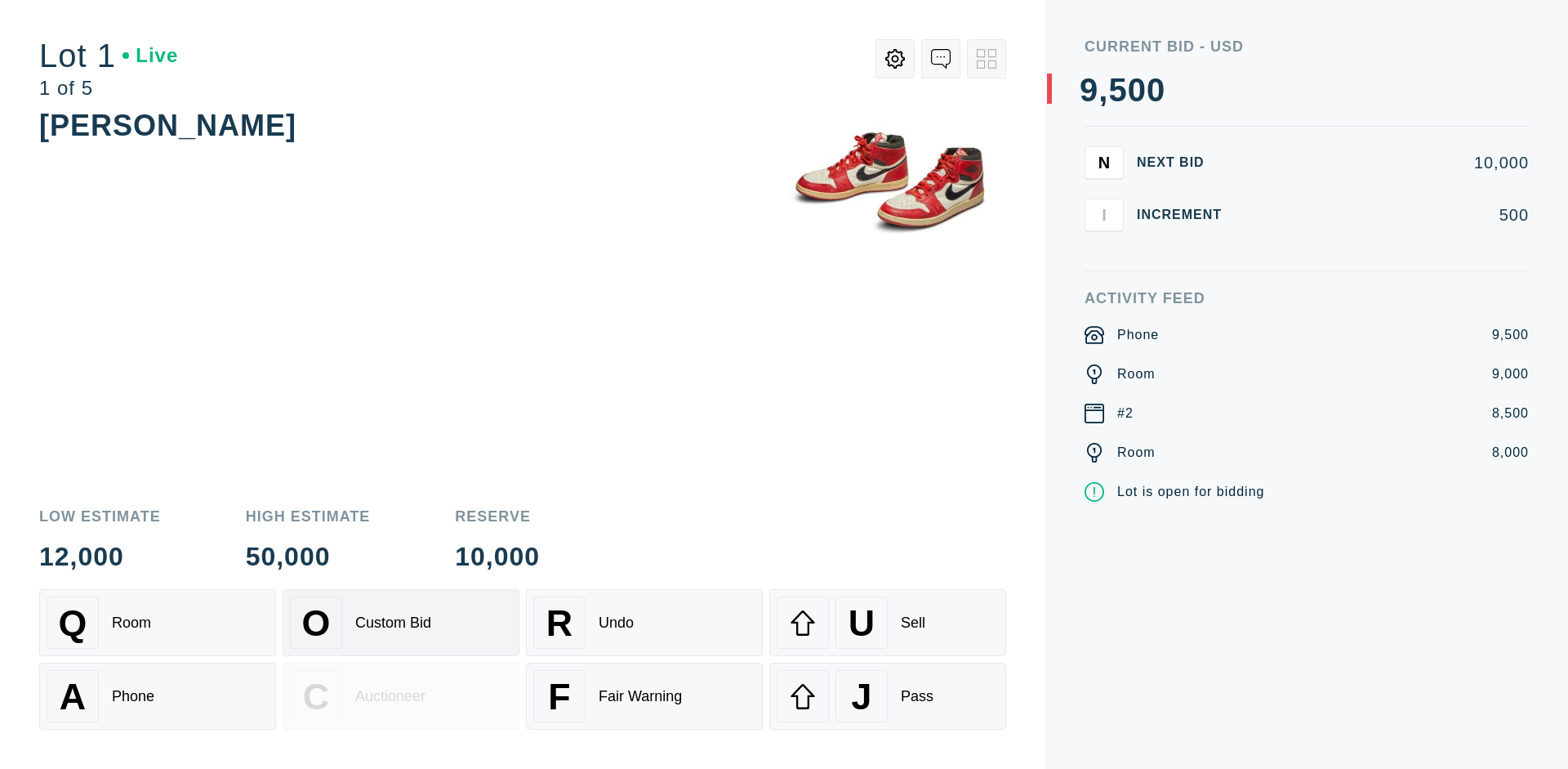
click at [401, 622] on div "Custom Bid" at bounding box center [393, 623] width 76 height 17
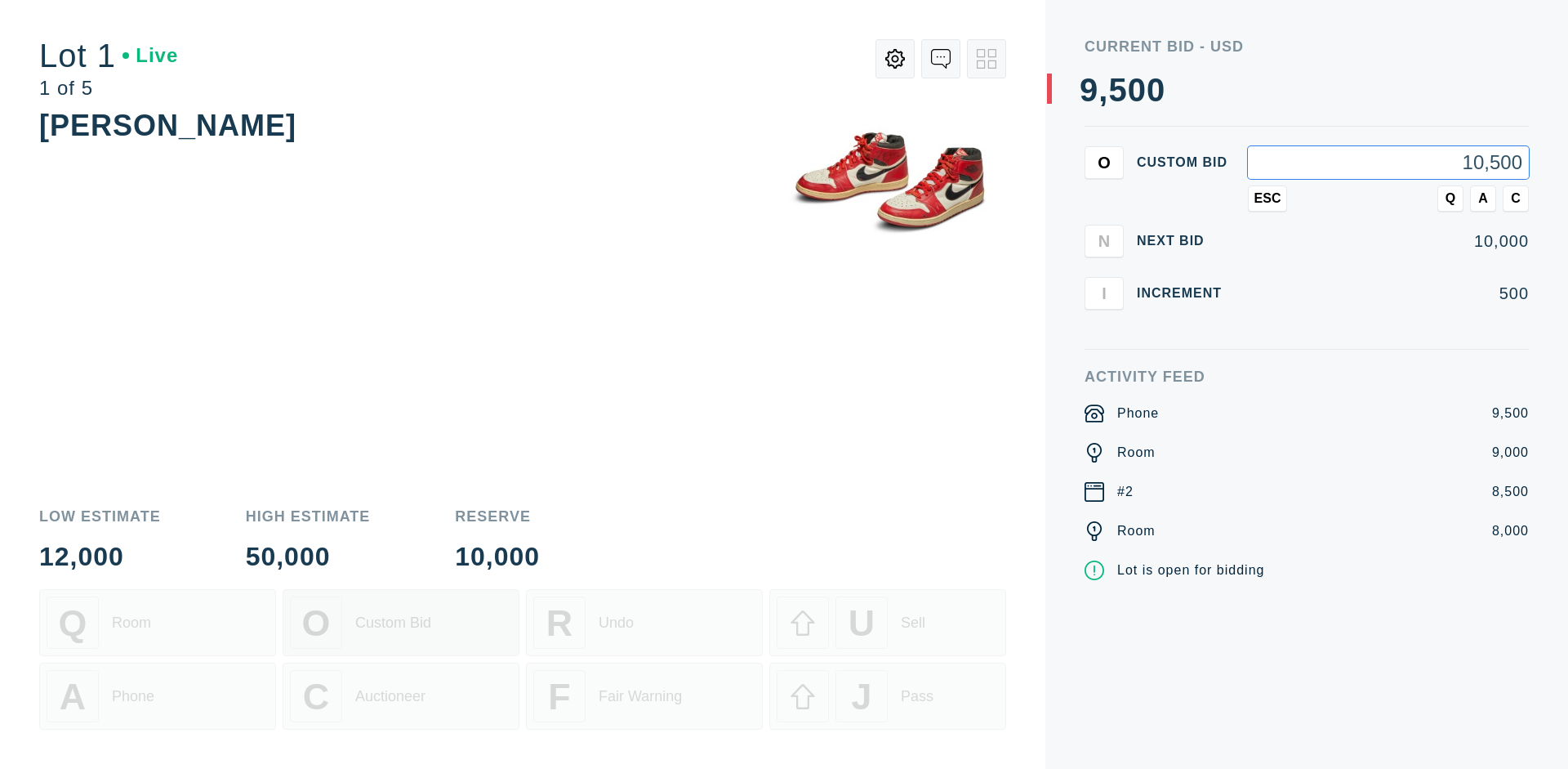
type input "10,500"
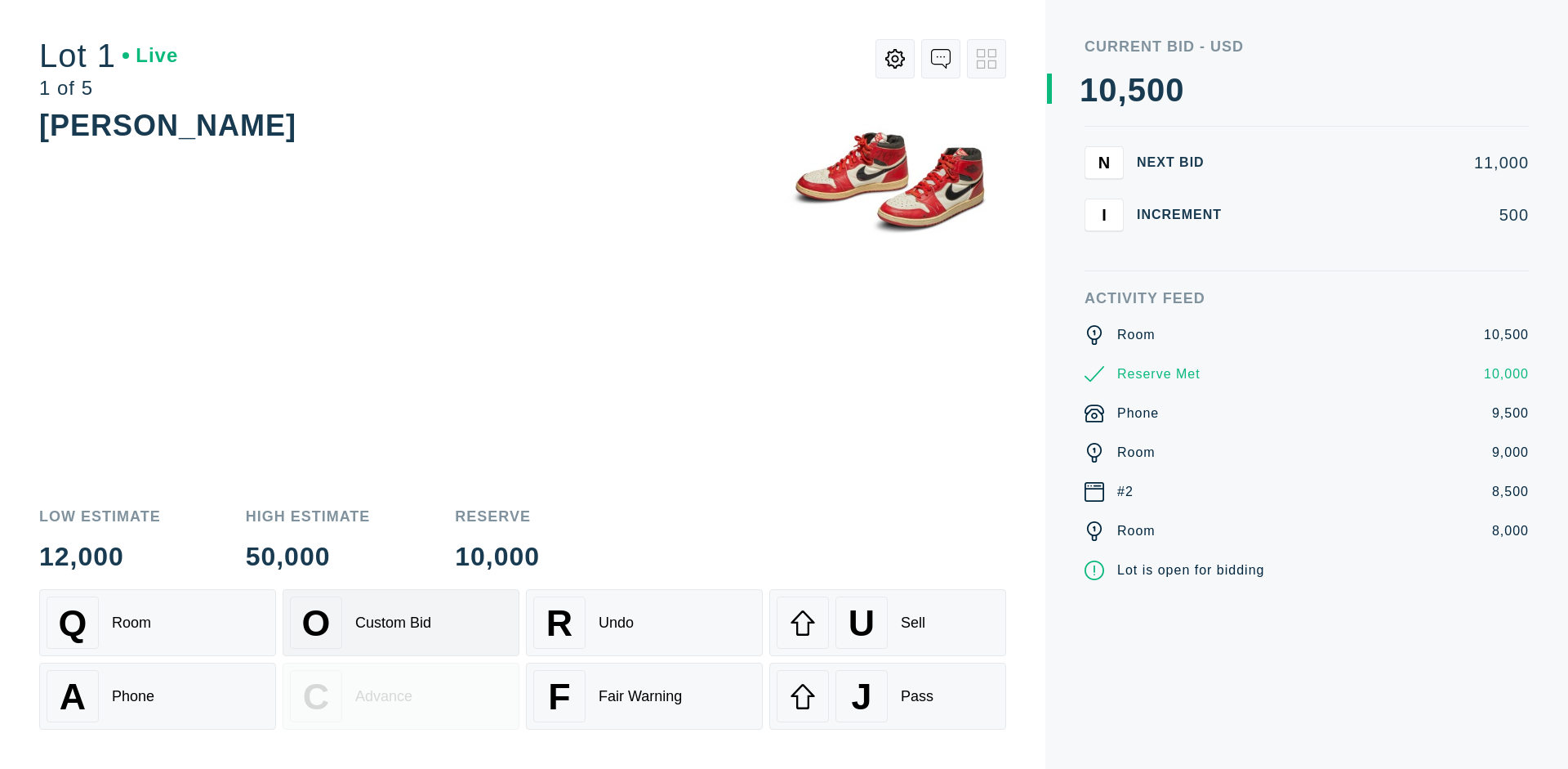
click at [401, 622] on div "Custom Bid" at bounding box center [393, 623] width 76 height 17
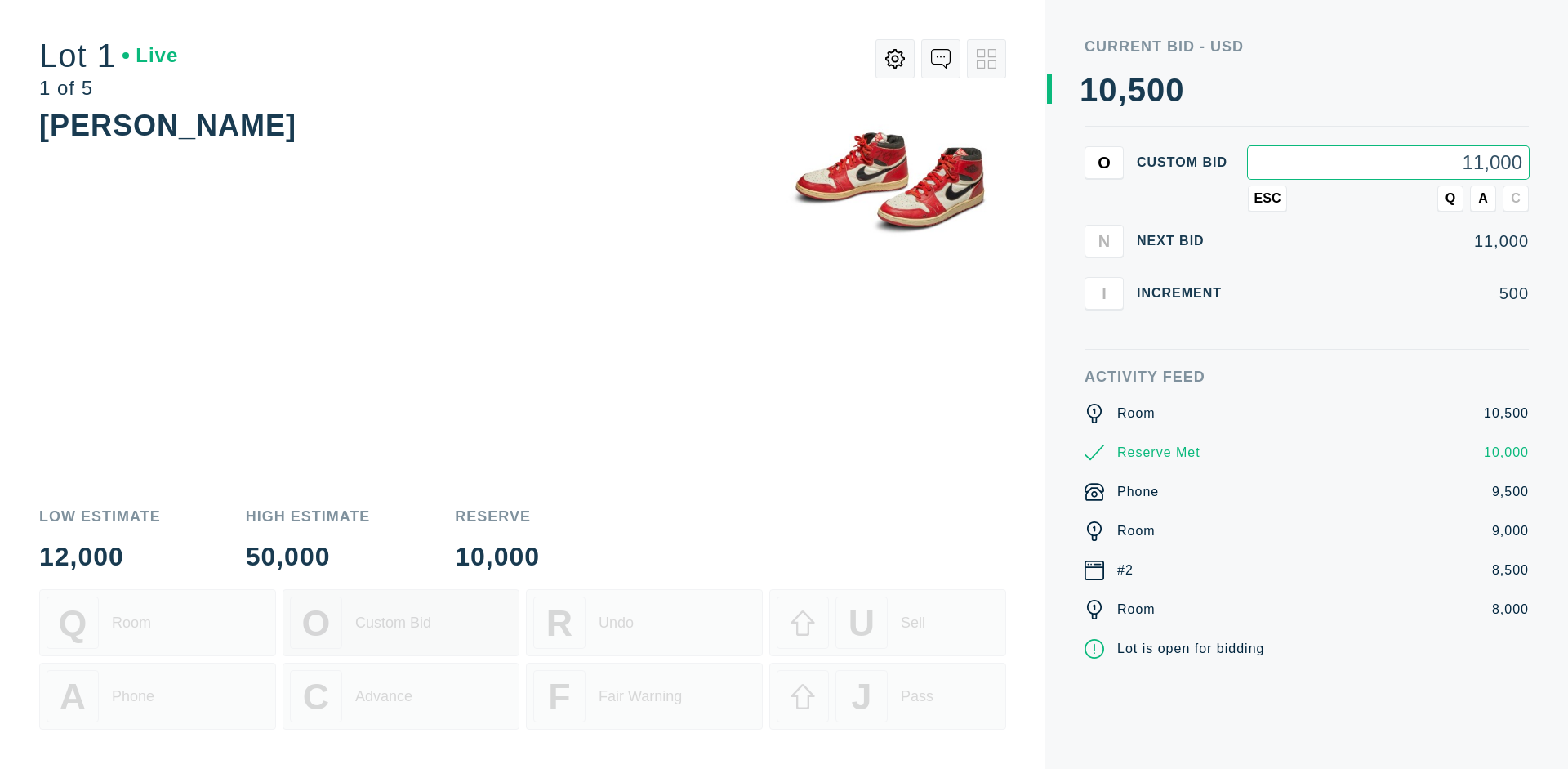
type input "11,000"
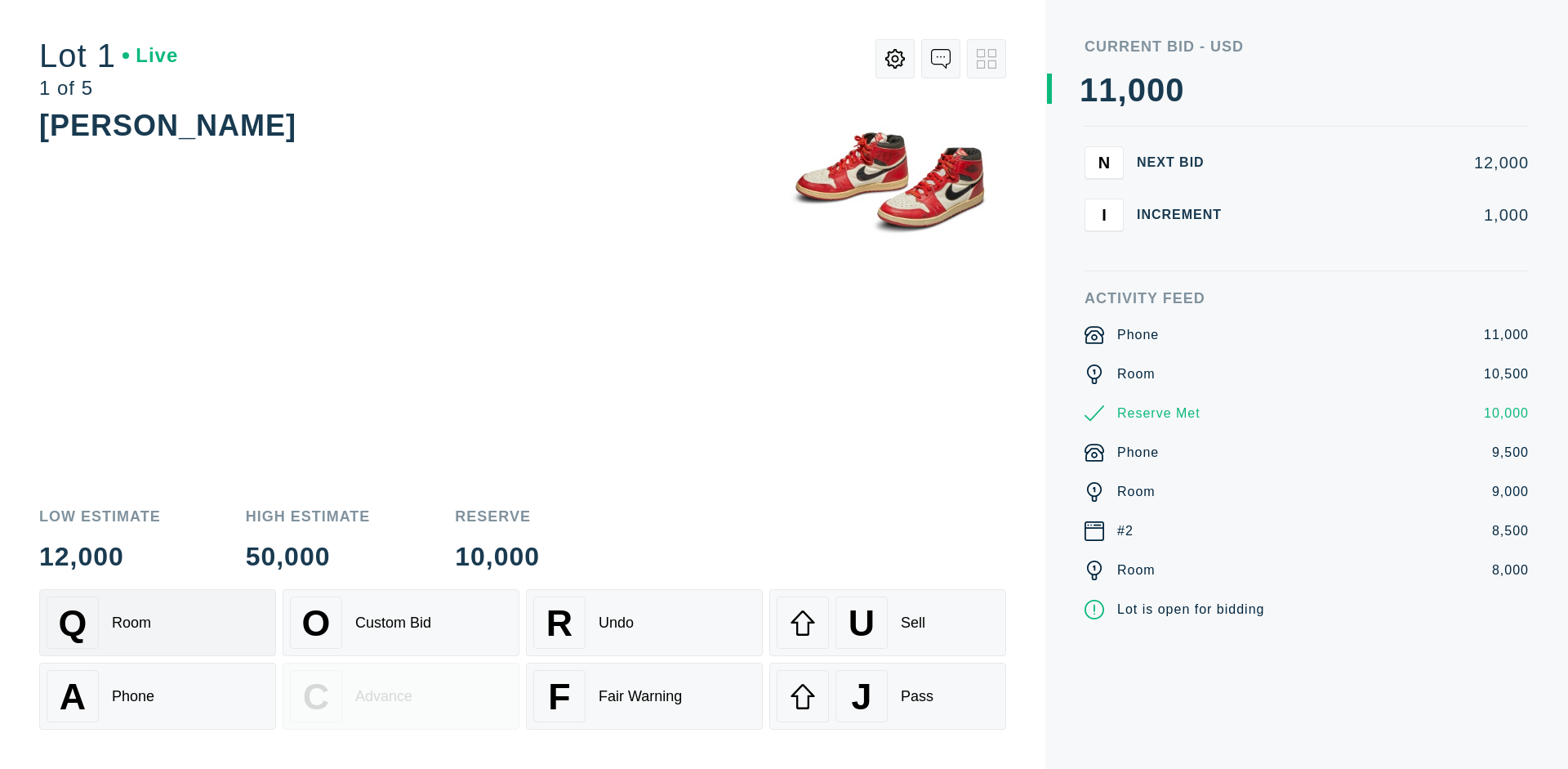
click at [158, 622] on div "Q Room" at bounding box center [158, 622] width 222 height 52
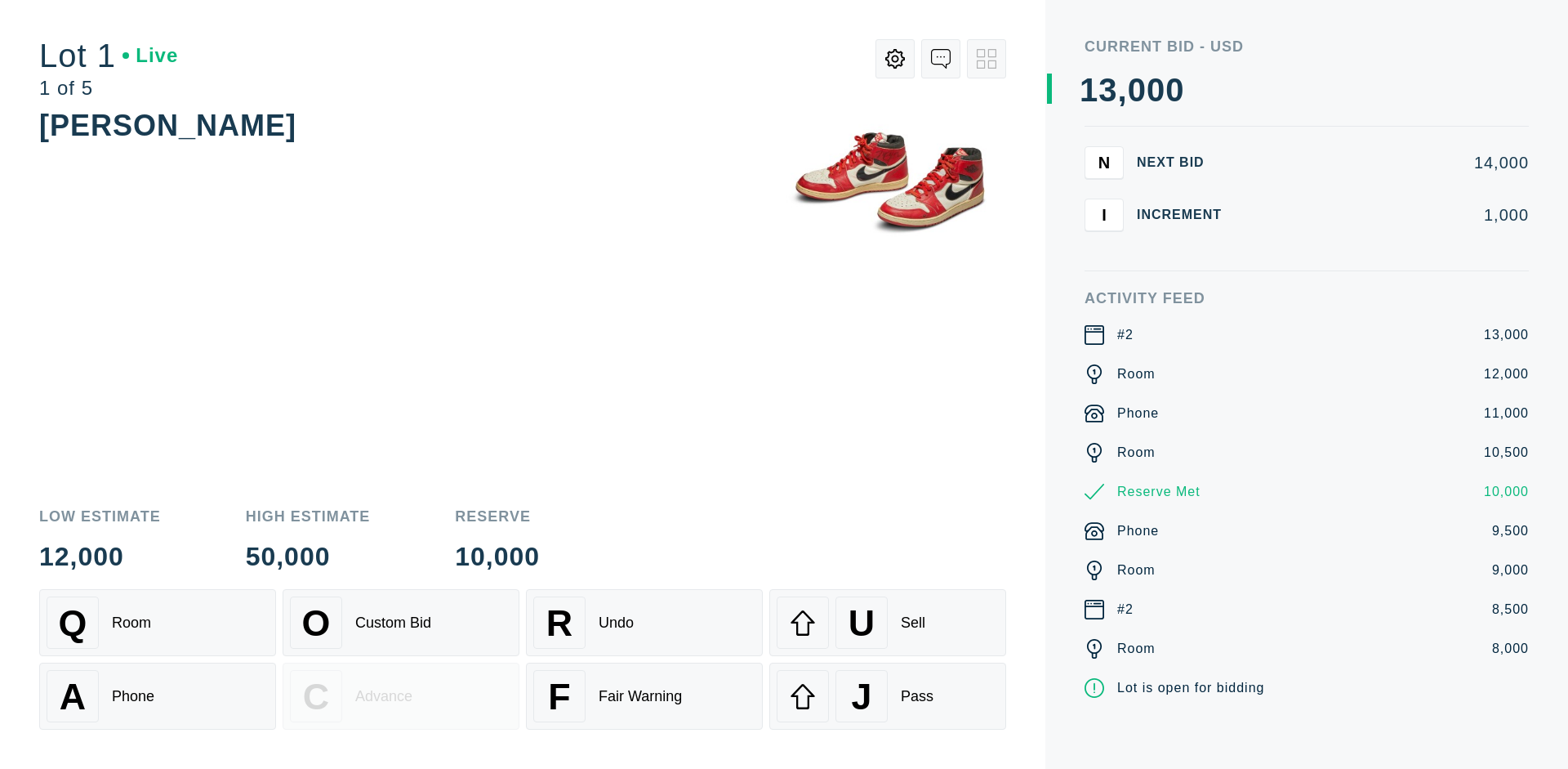
click at [158, 696] on div "A Phone" at bounding box center [158, 696] width 222 height 52
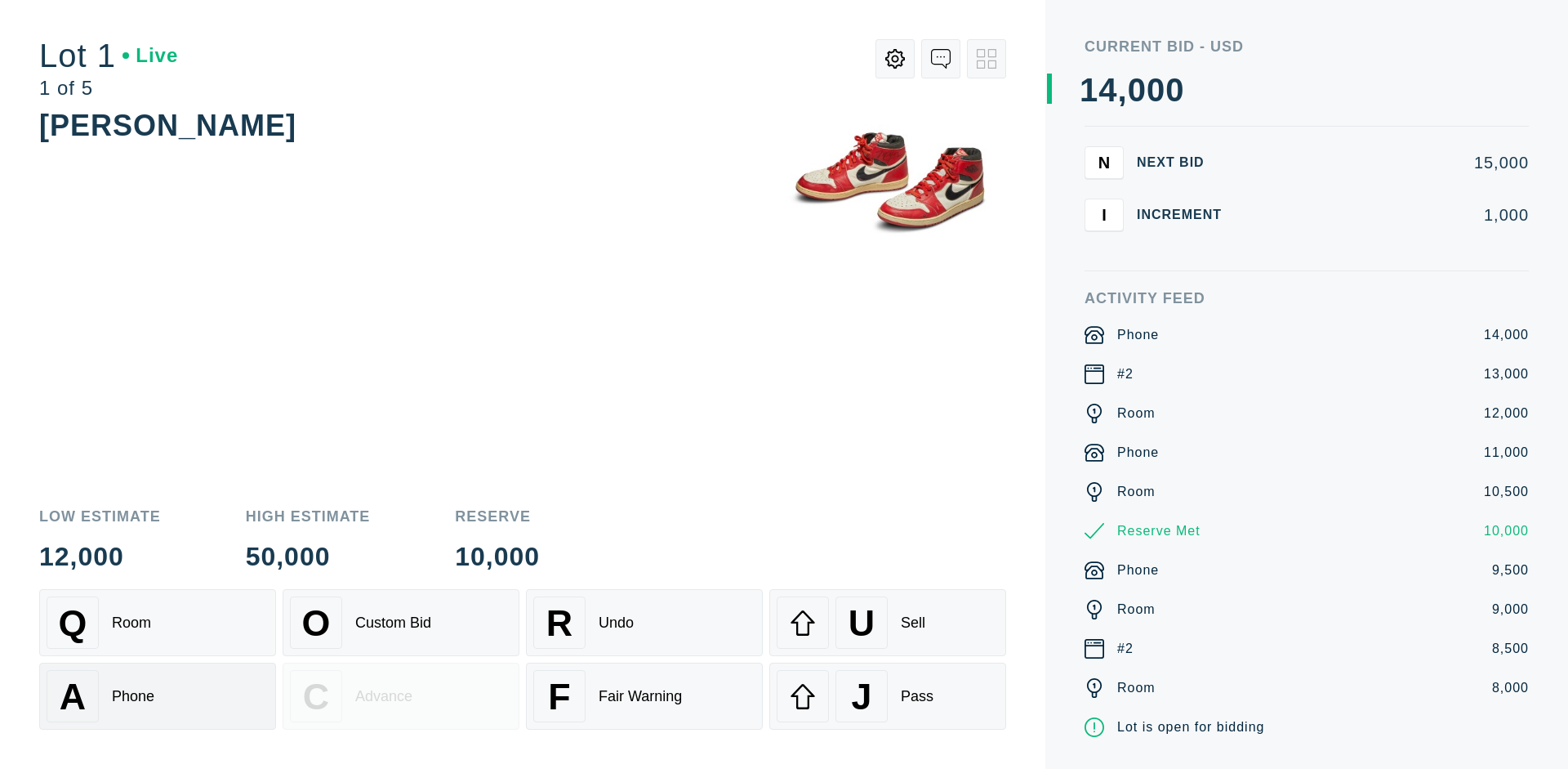
click at [158, 622] on div "Q Room" at bounding box center [158, 622] width 222 height 52
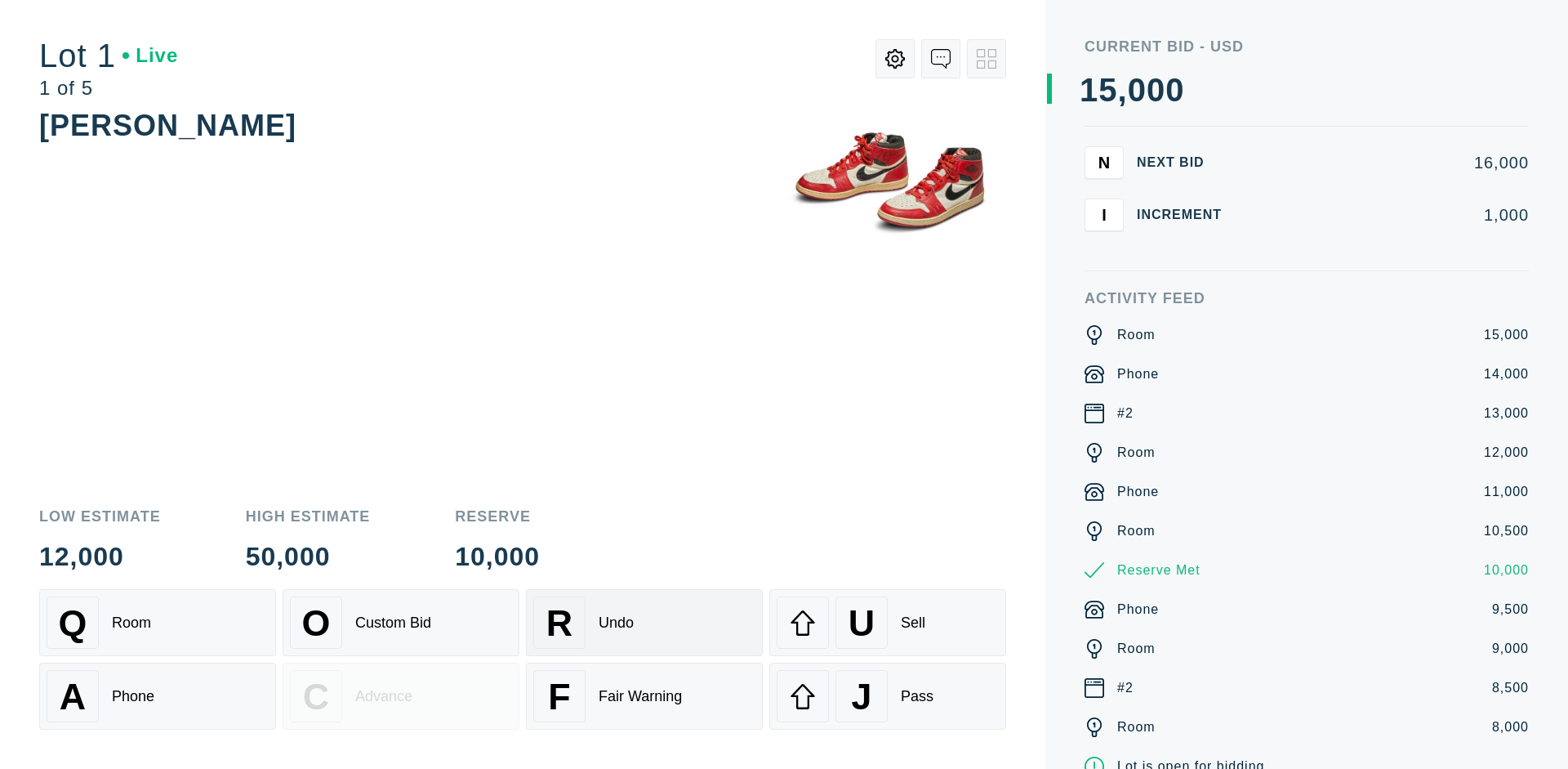
click at [644, 622] on div "R Undo" at bounding box center [644, 622] width 222 height 52
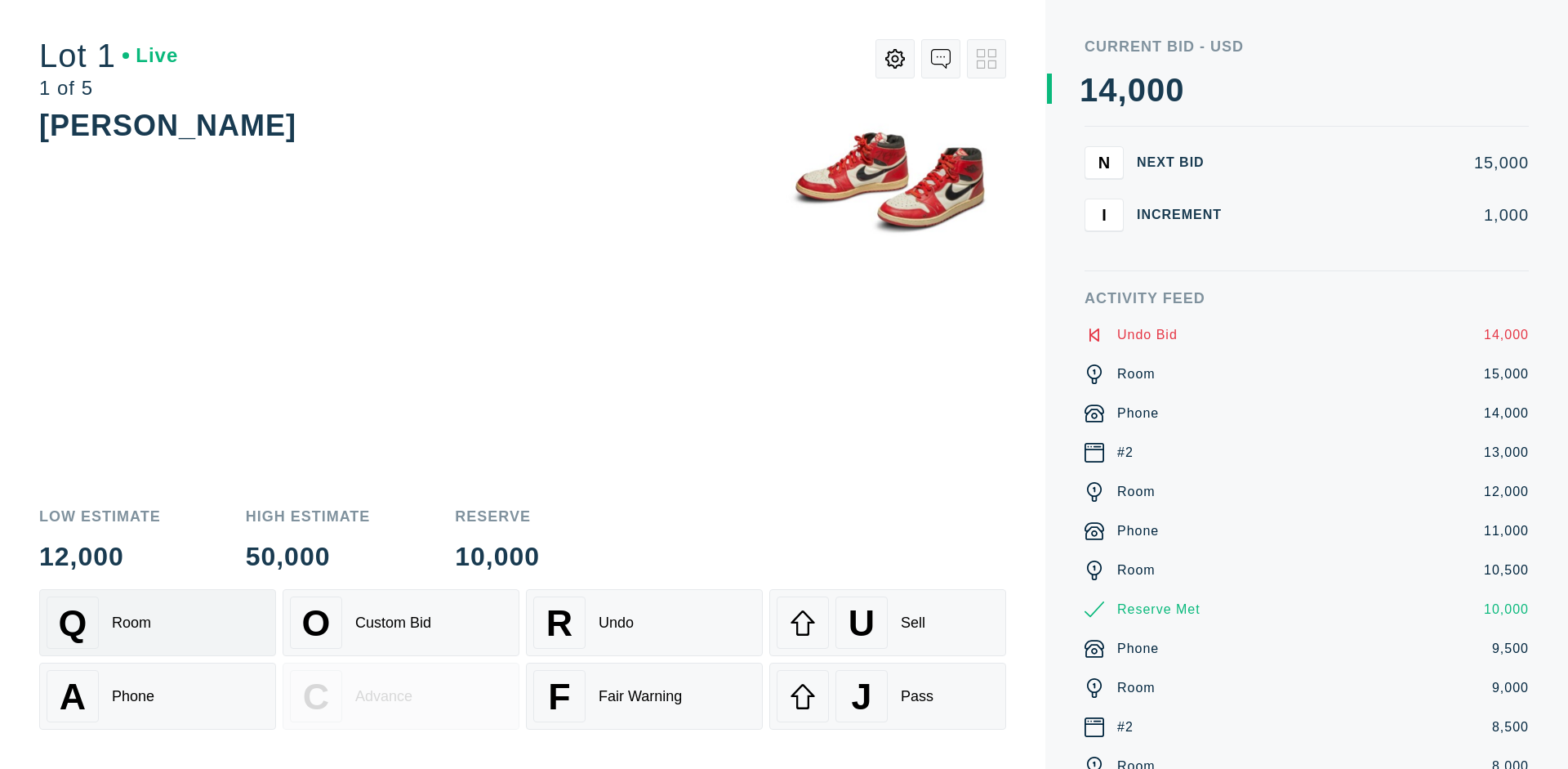
click at [158, 622] on div "Q Room" at bounding box center [158, 622] width 222 height 52
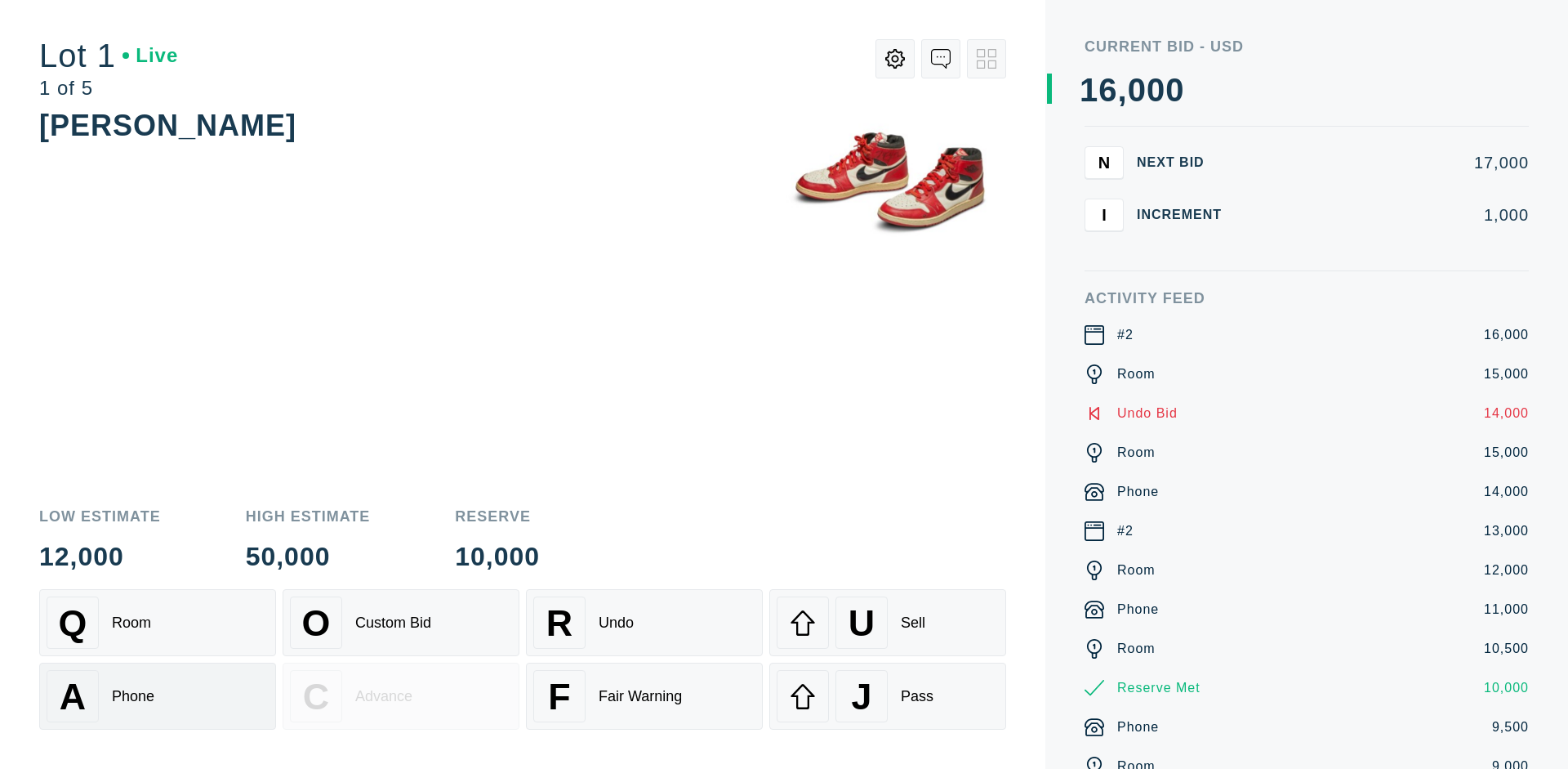
click at [158, 696] on div "A Phone" at bounding box center [158, 696] width 222 height 52
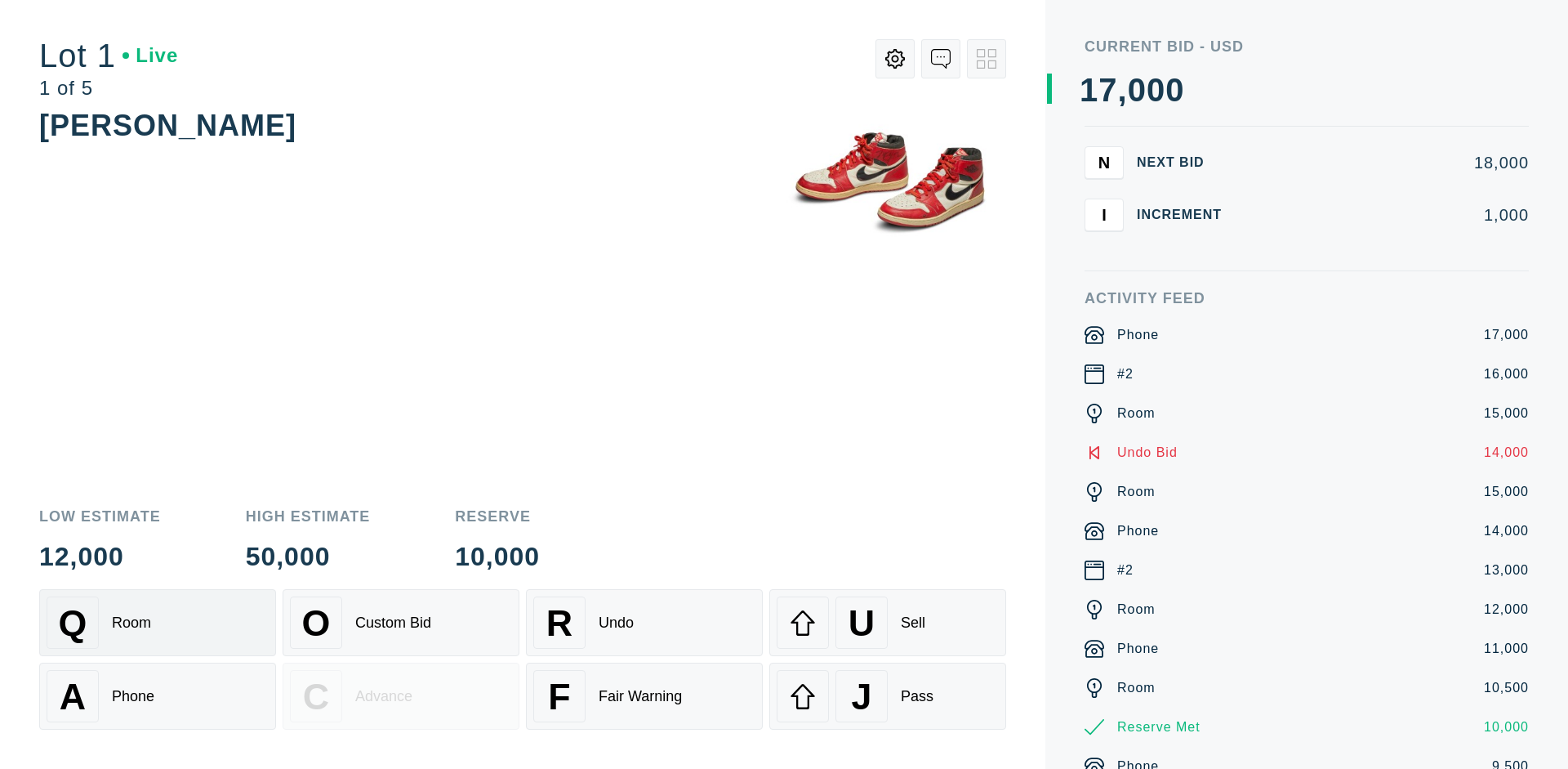
click at [158, 622] on div "Q Room" at bounding box center [158, 622] width 222 height 52
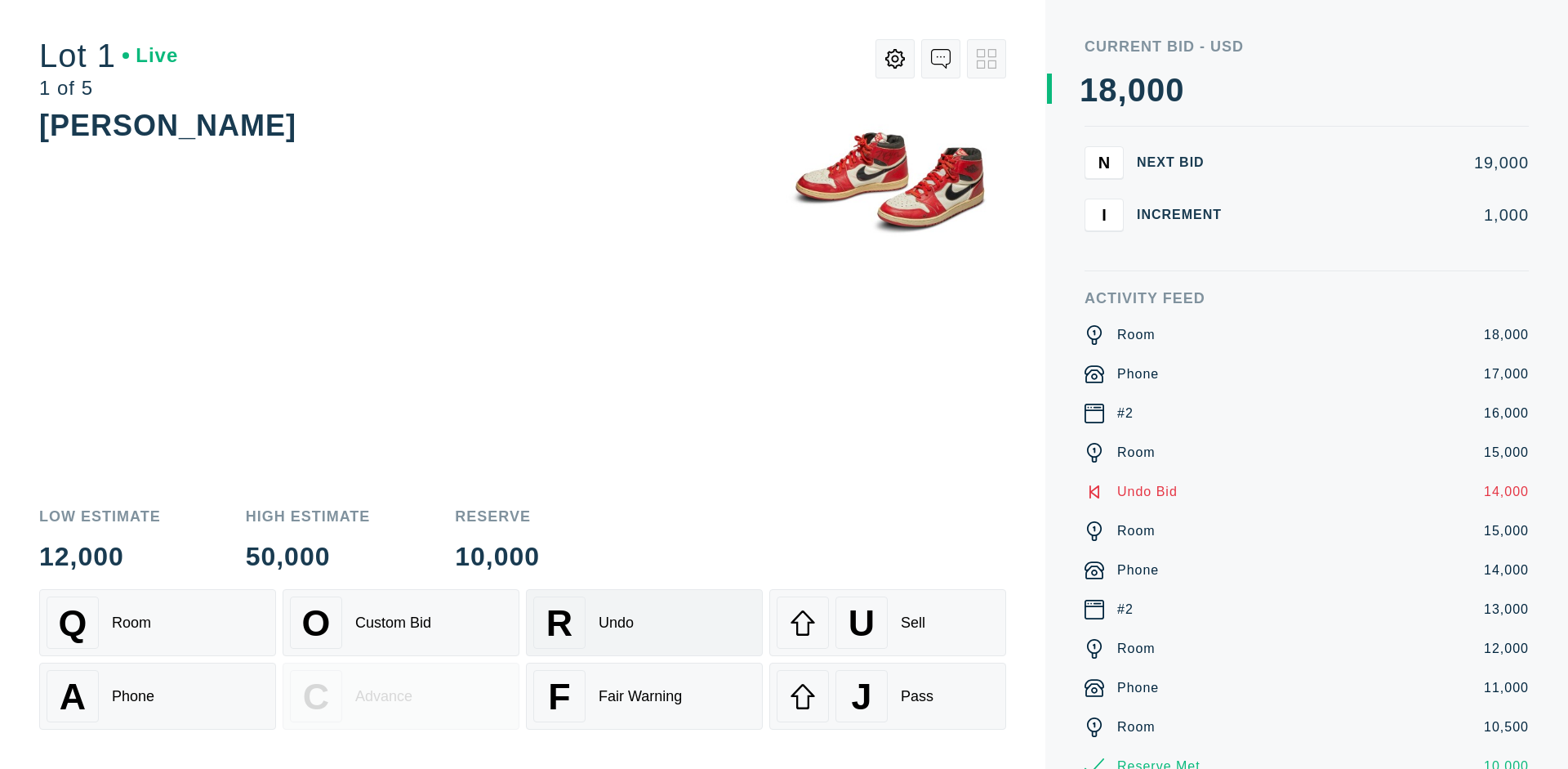
click at [644, 622] on div "R Undo" at bounding box center [644, 622] width 222 height 52
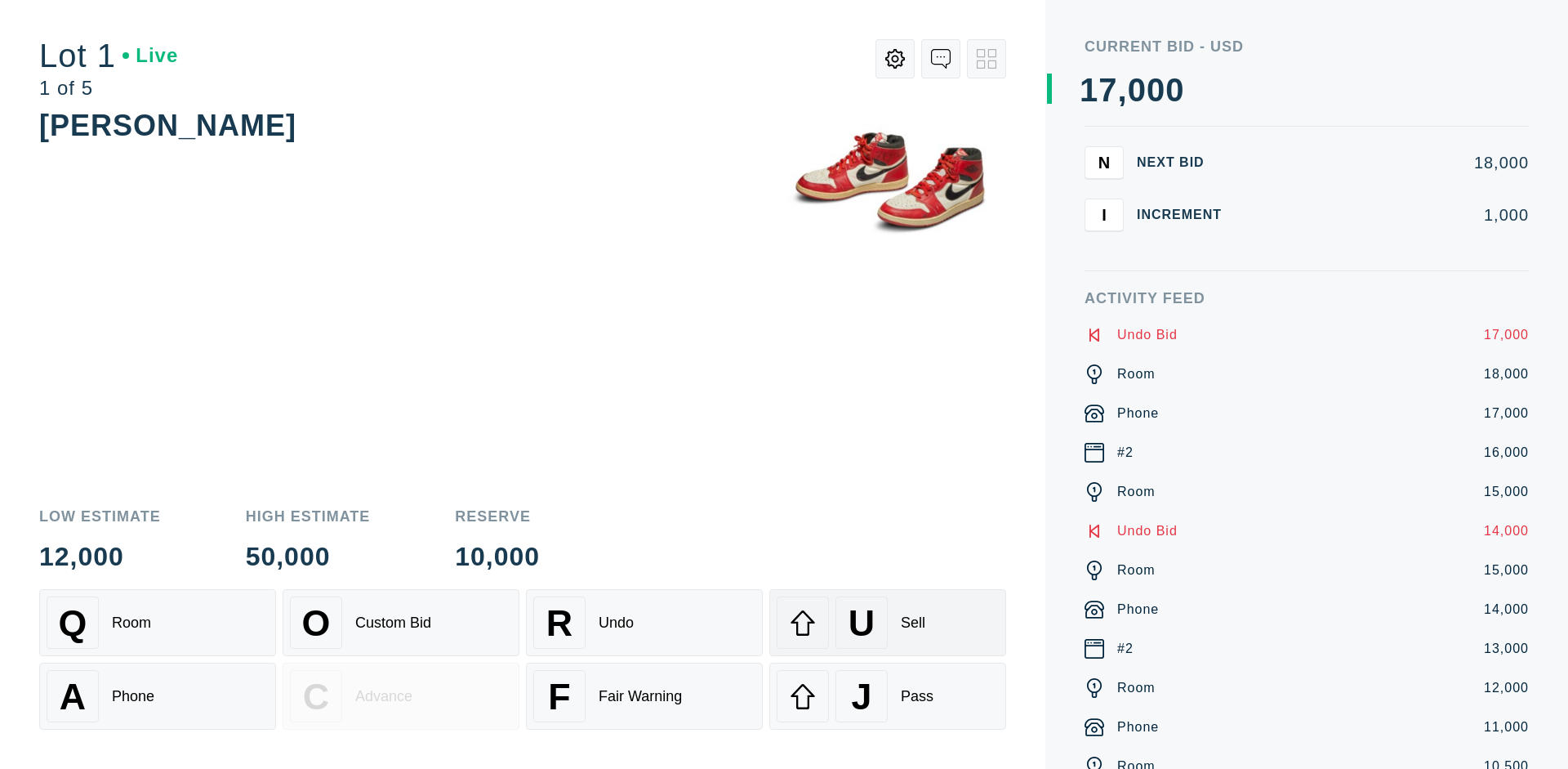
click at [888, 622] on div "U Sell" at bounding box center [888, 622] width 222 height 52
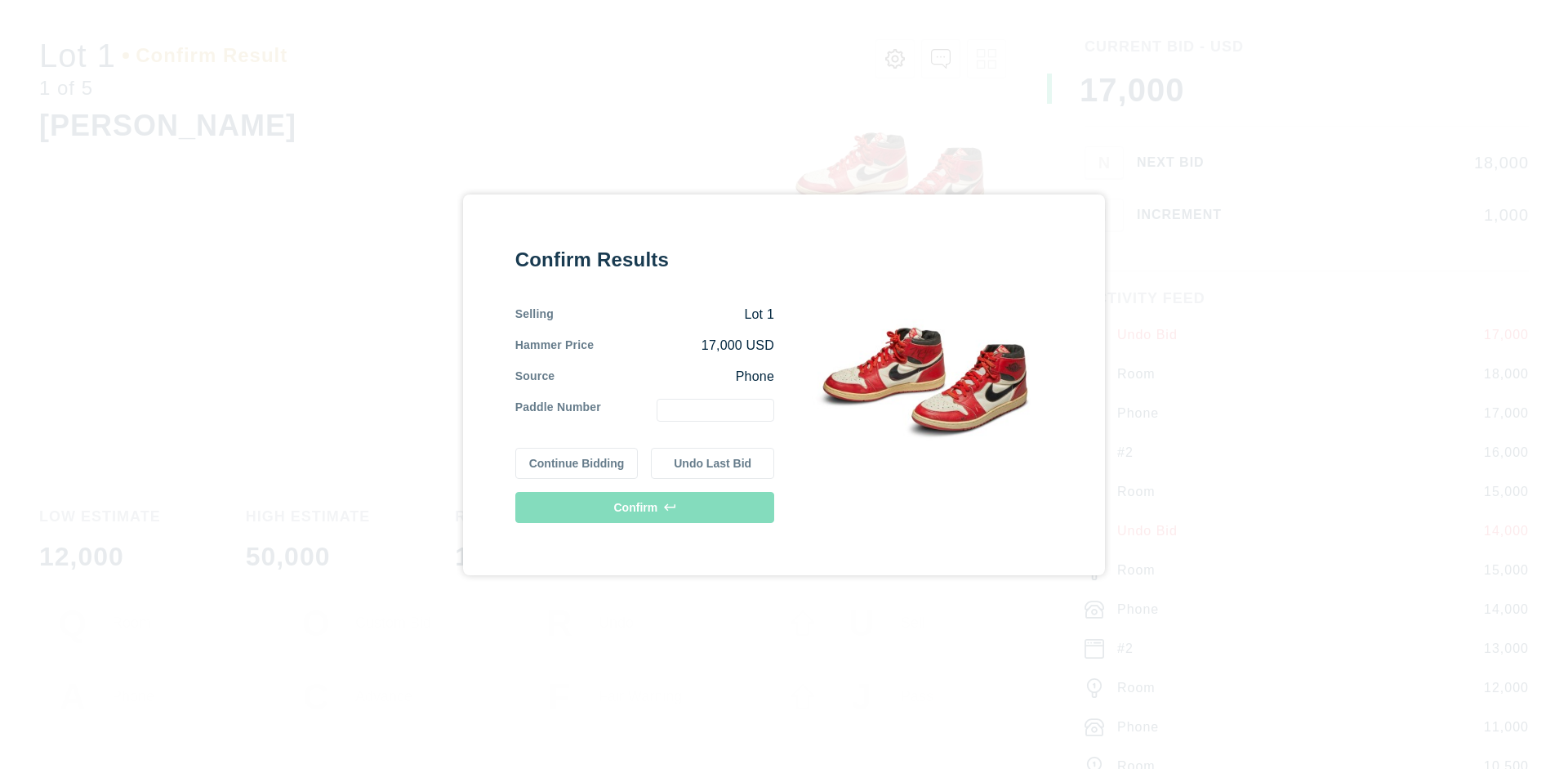
click at [577, 462] on button "Continue Bidding" at bounding box center [576, 463] width 124 height 31
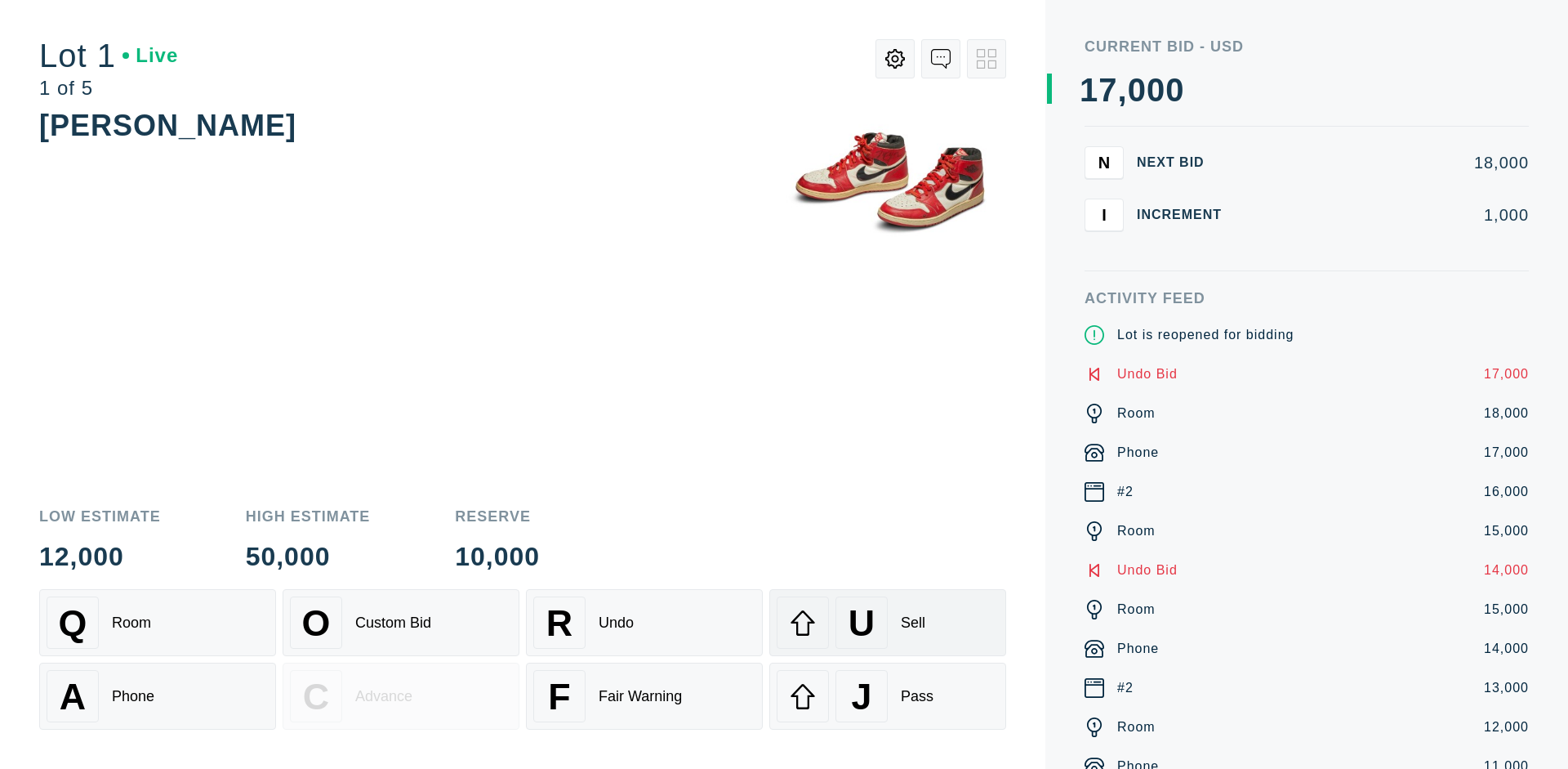
click at [888, 622] on div "U Sell" at bounding box center [888, 622] width 222 height 52
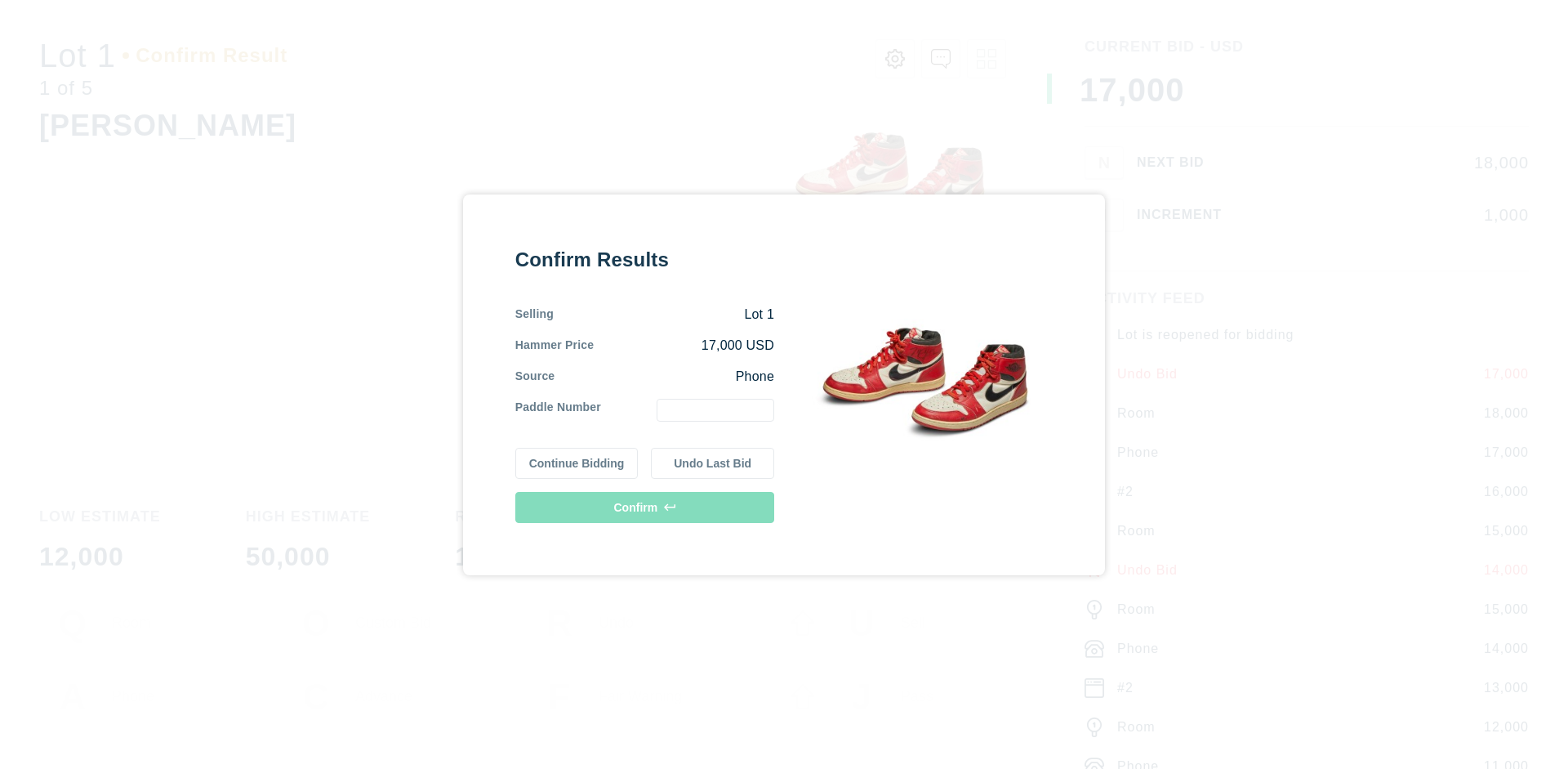
click at [713, 462] on button "Undo Last Bid" at bounding box center [712, 463] width 124 height 31
click at [577, 460] on button "Continue Bidding" at bounding box center [576, 463] width 124 height 31
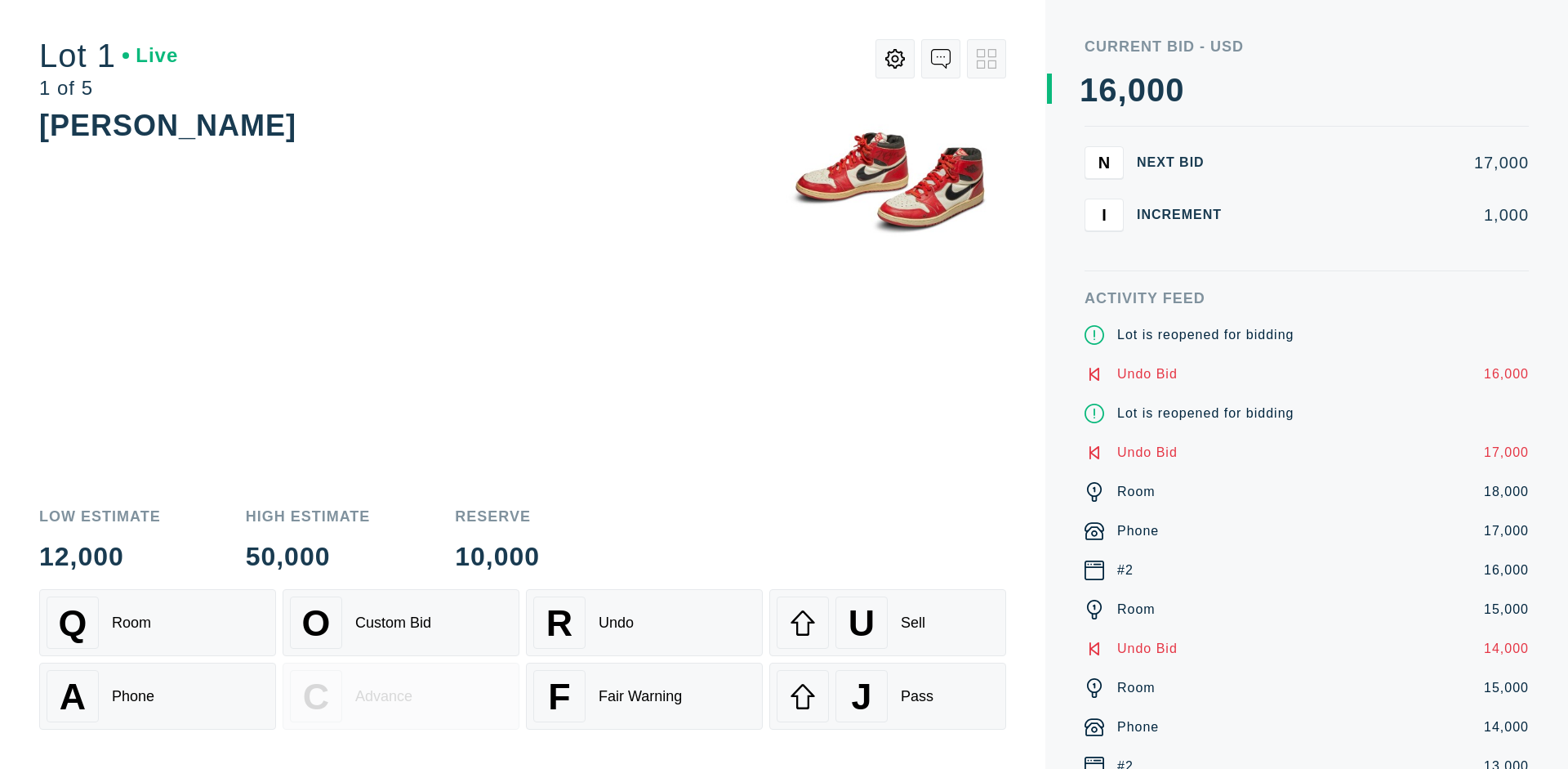
click at [888, 696] on div "J Pass" at bounding box center [888, 696] width 222 height 52
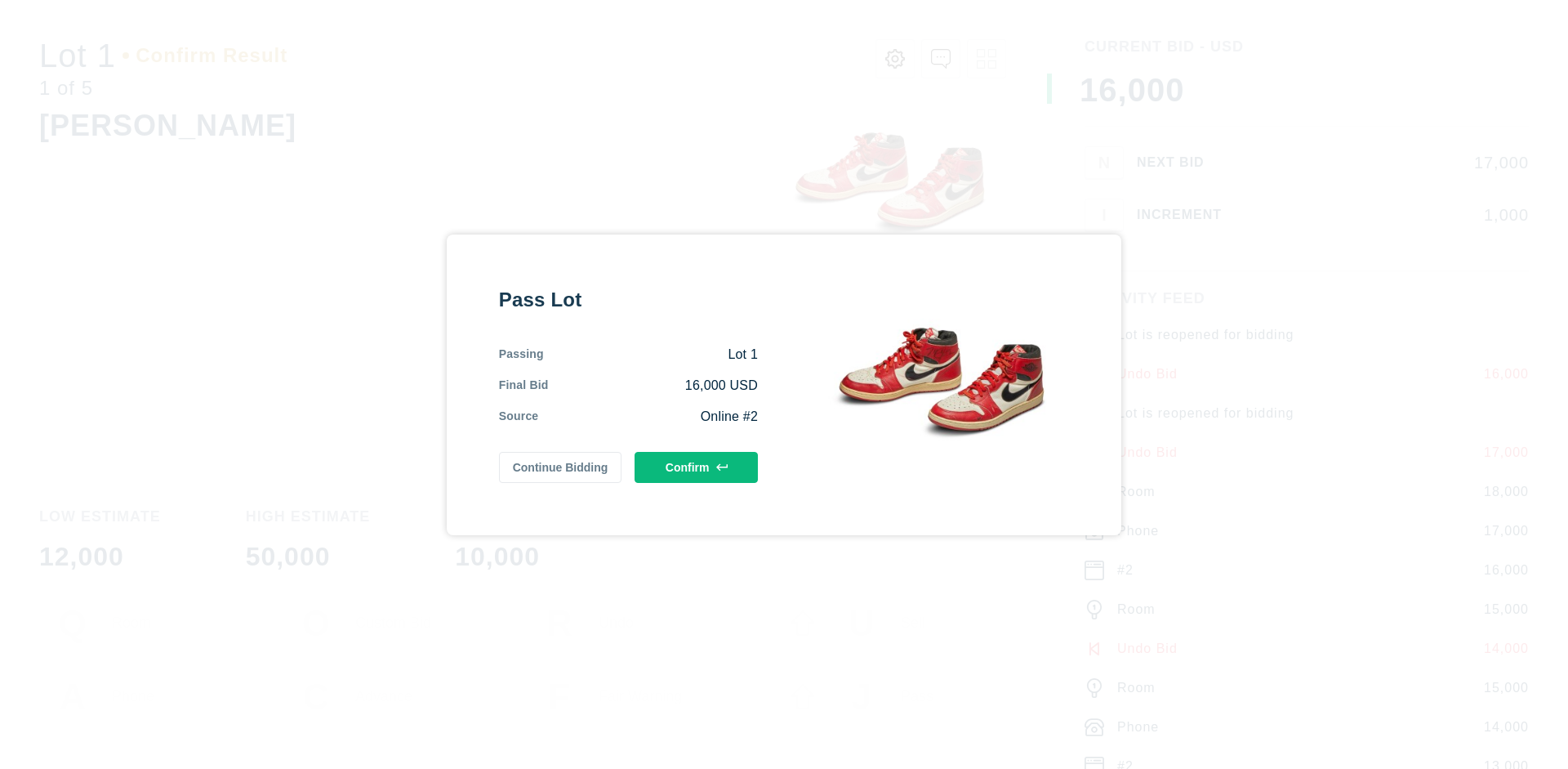
click at [697, 466] on button "Confirm" at bounding box center [696, 467] width 124 height 31
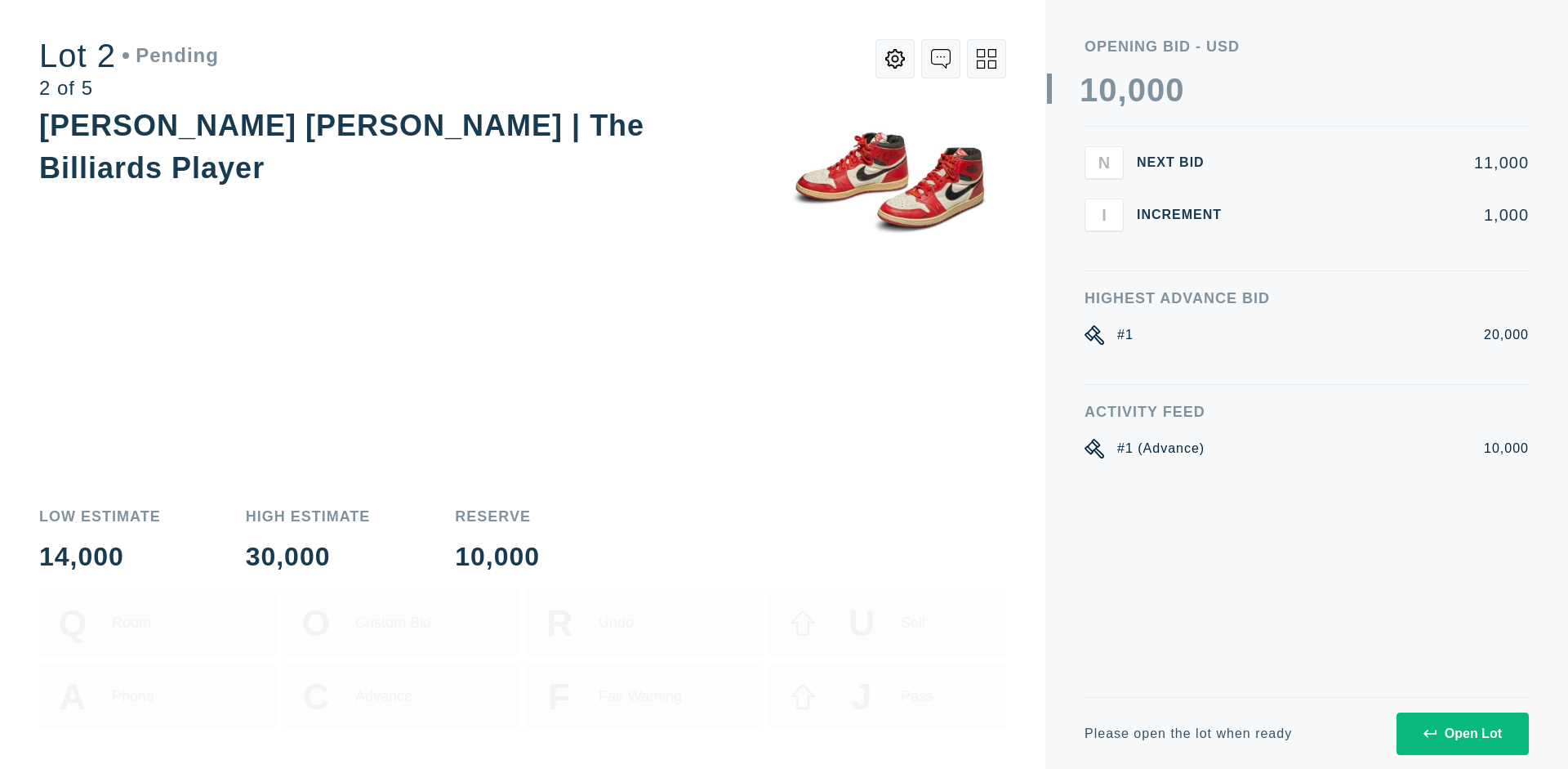
click at [1462, 732] on div "Open Lot" at bounding box center [1463, 734] width 79 height 15
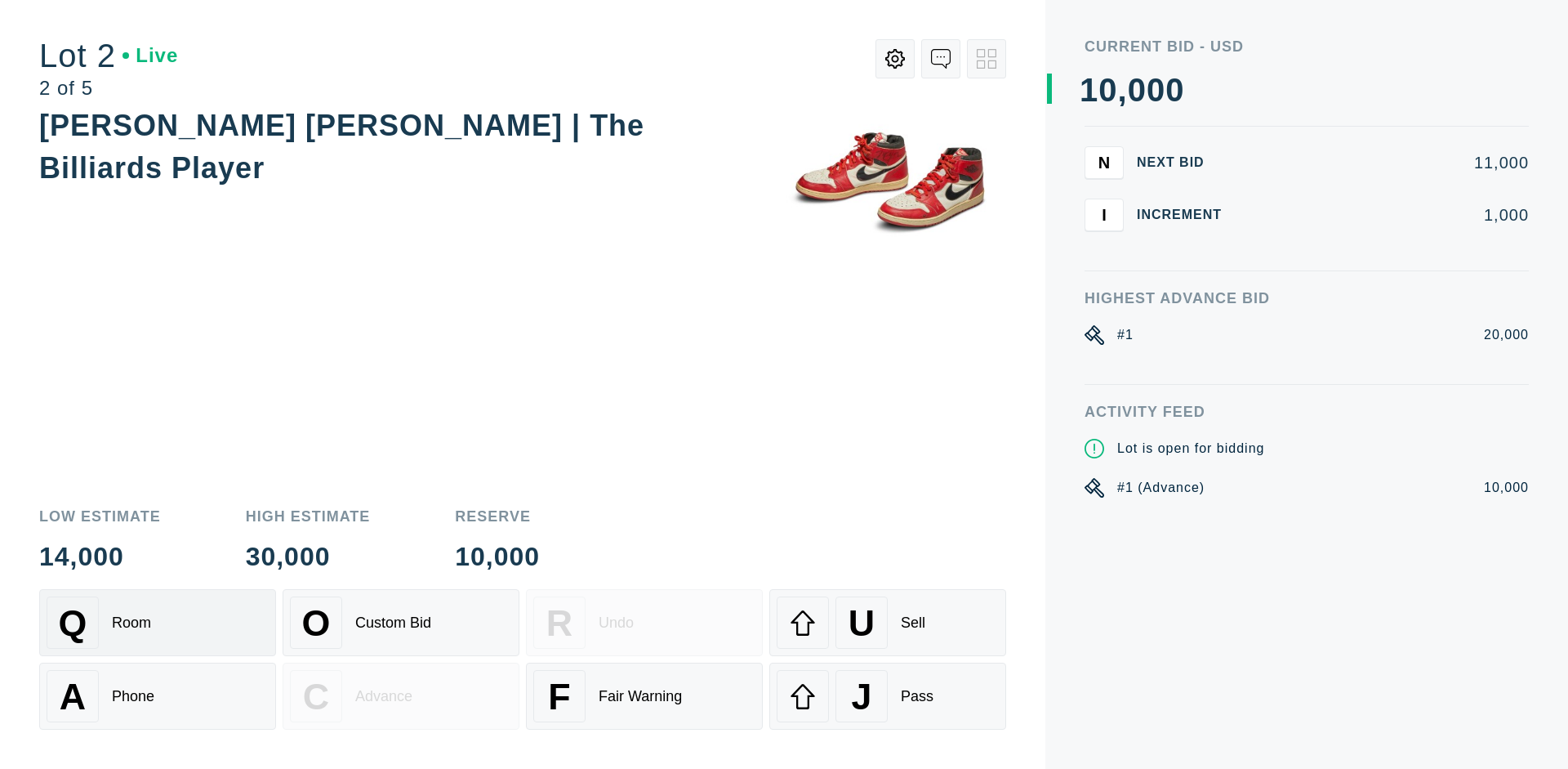
click at [158, 622] on div "Q Room" at bounding box center [158, 622] width 222 height 52
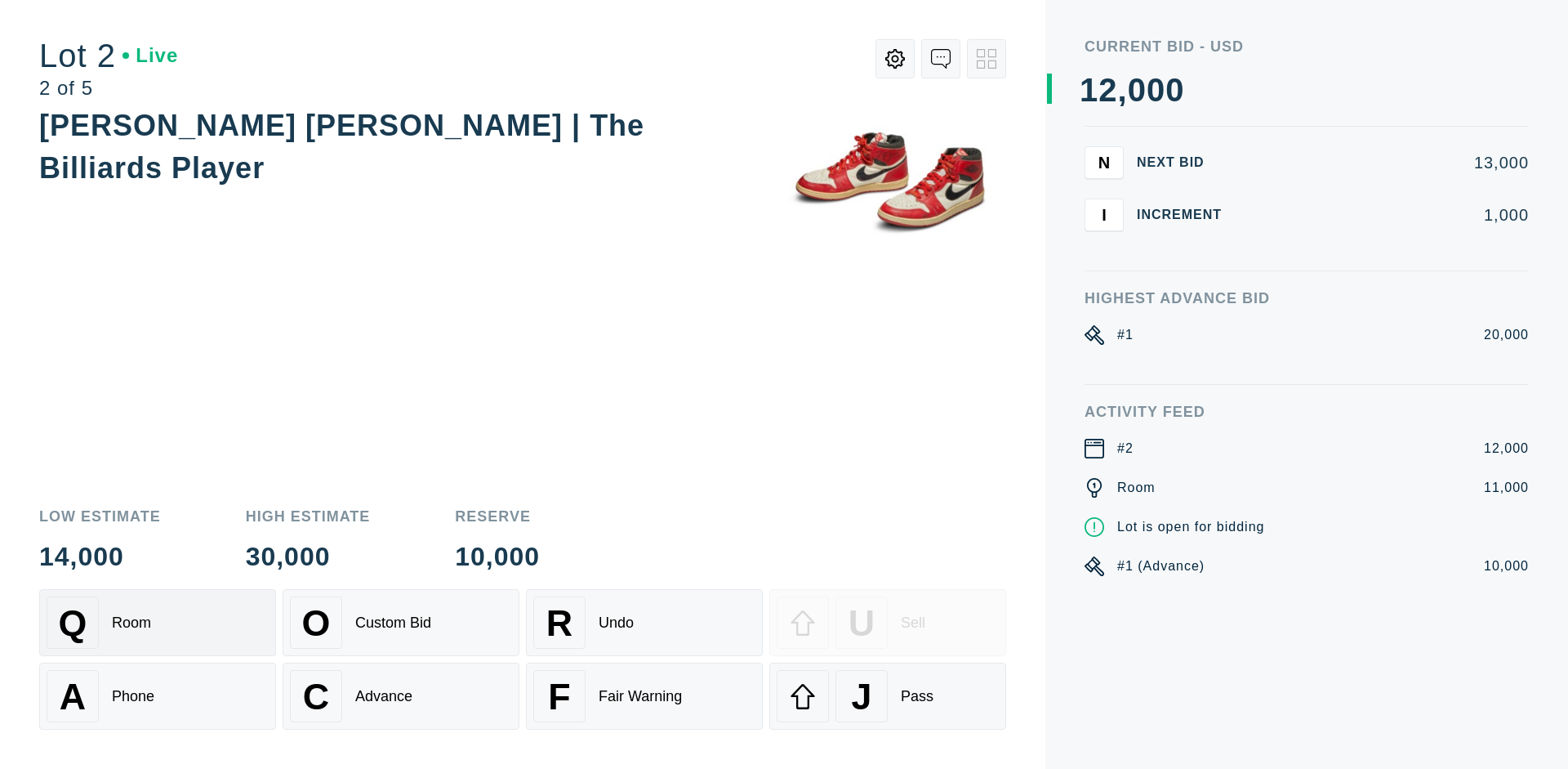
click at [401, 696] on div "Advance" at bounding box center [383, 696] width 57 height 17
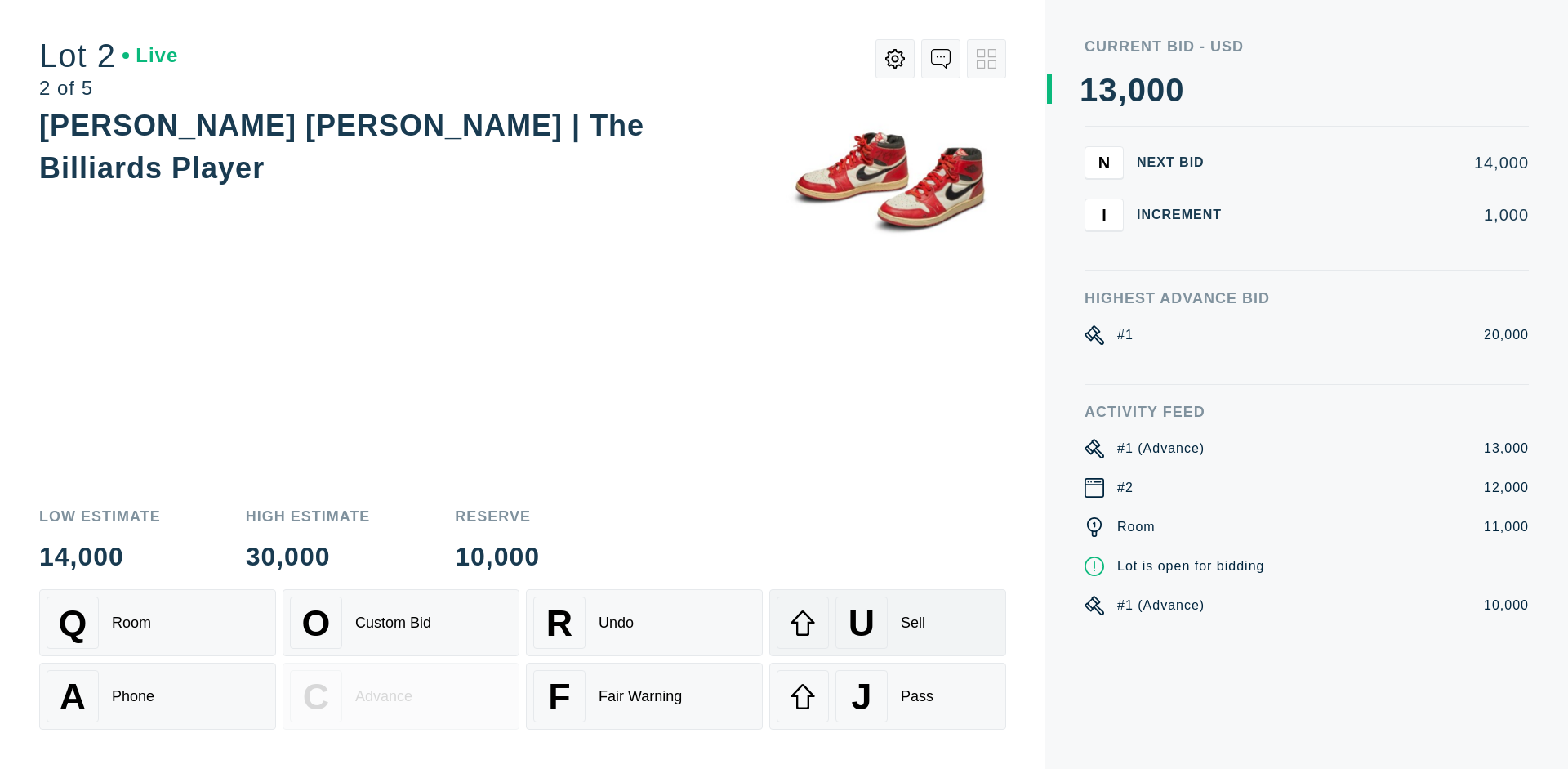
click at [888, 622] on div "U Sell" at bounding box center [888, 622] width 222 height 52
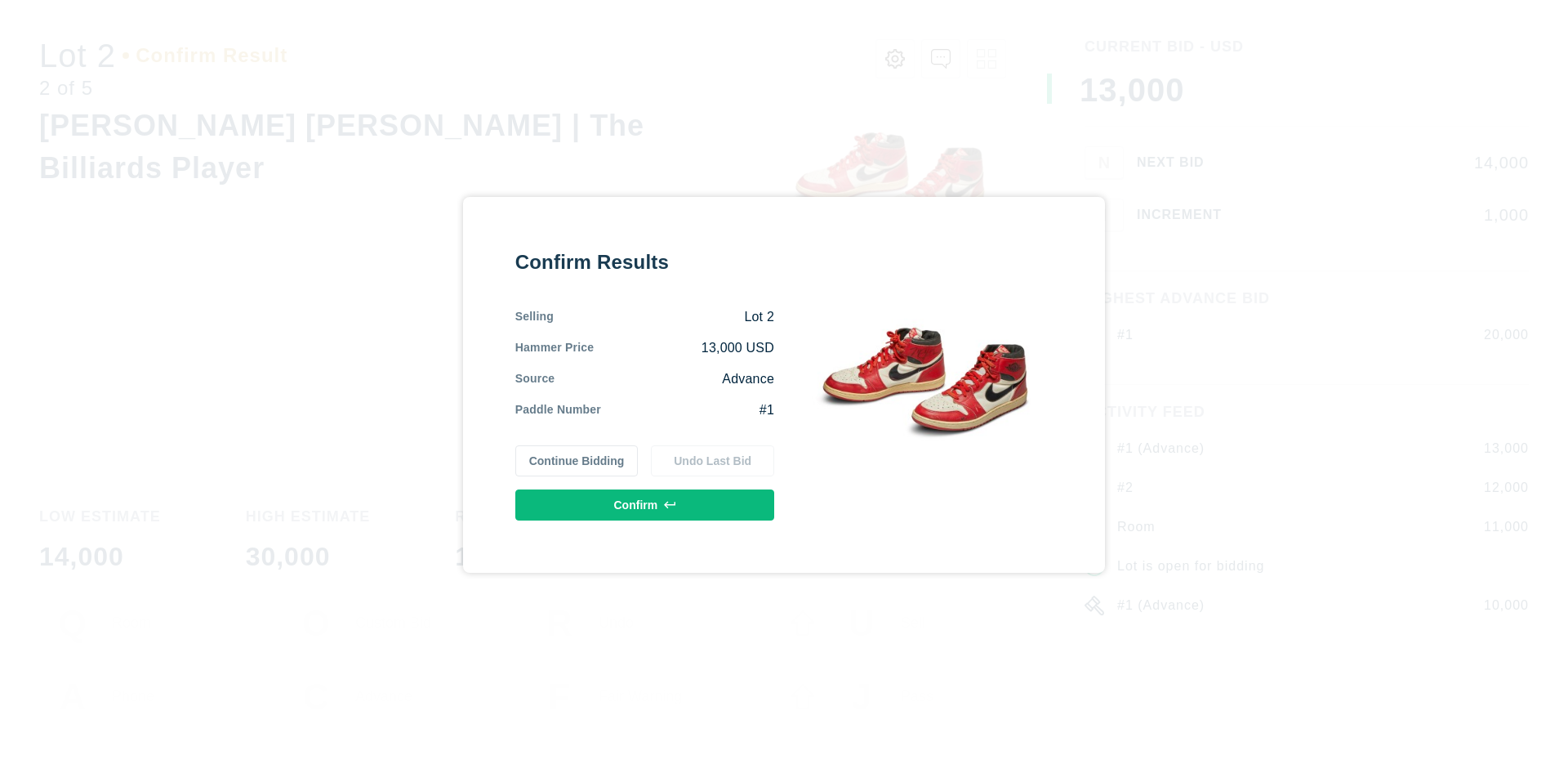
click at [645, 504] on button "Confirm" at bounding box center [644, 504] width 259 height 31
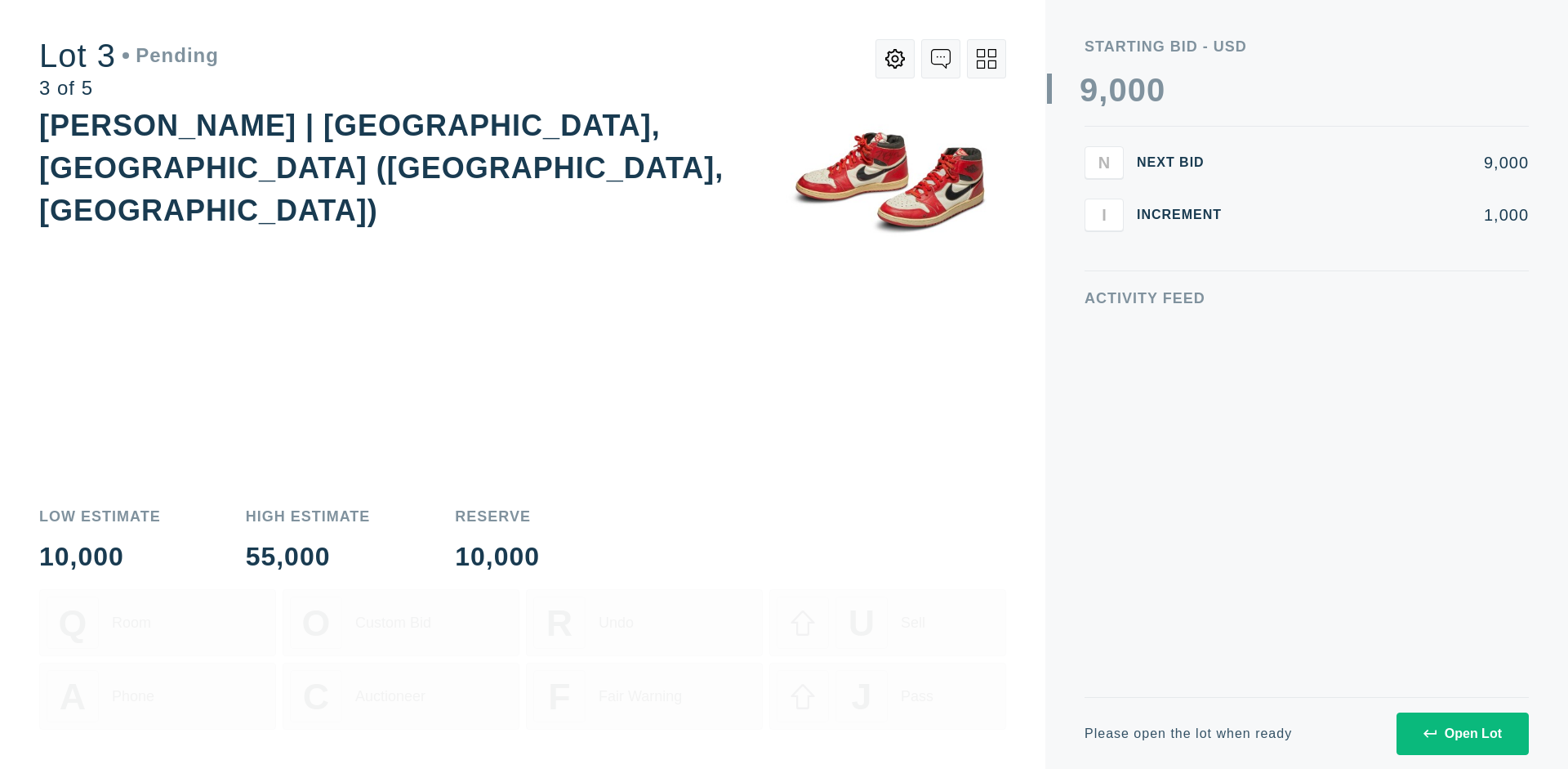
click at [1462, 732] on div "Open Lot" at bounding box center [1463, 734] width 79 height 15
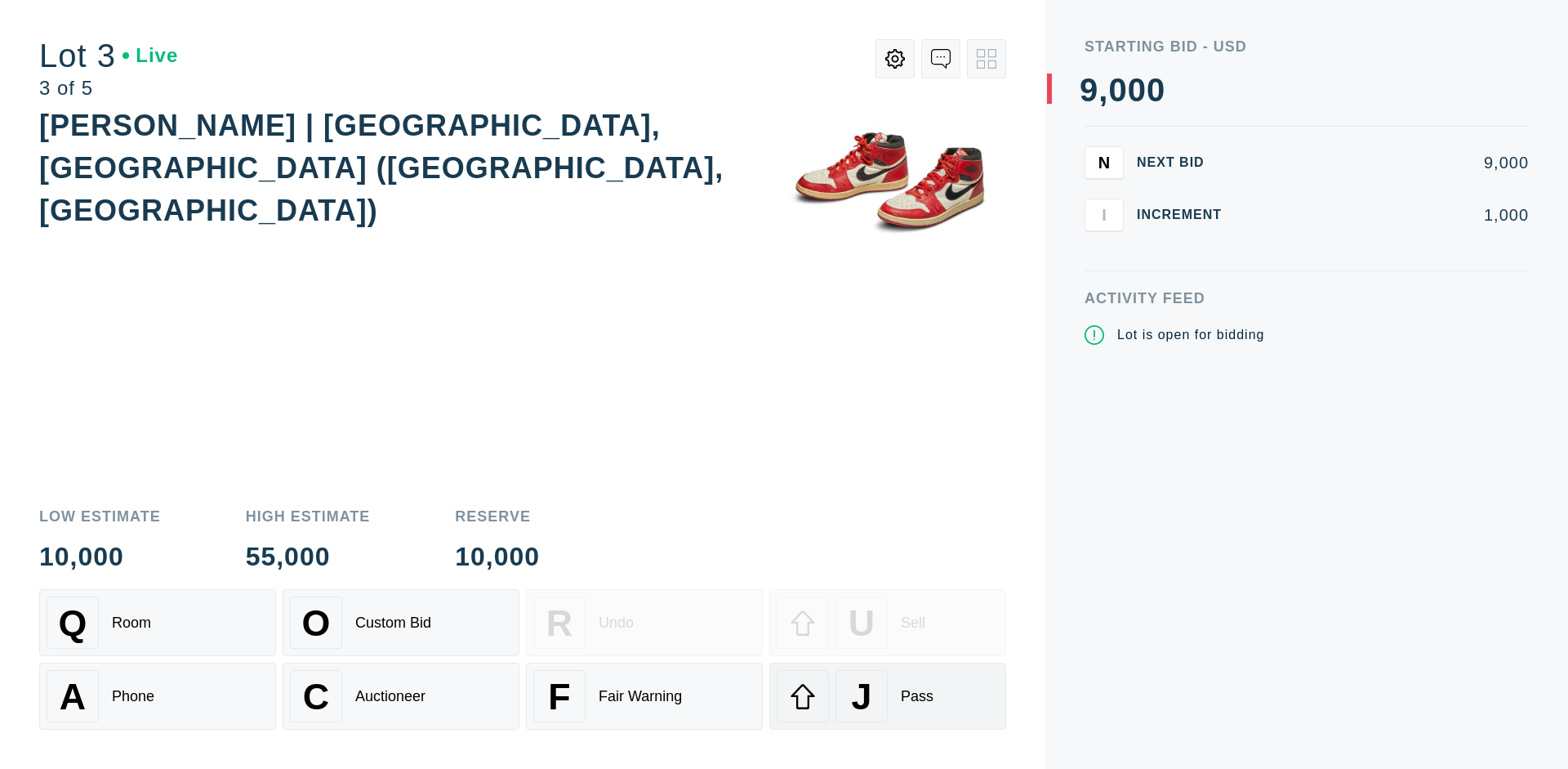
click at [888, 696] on div "J Pass" at bounding box center [888, 696] width 222 height 52
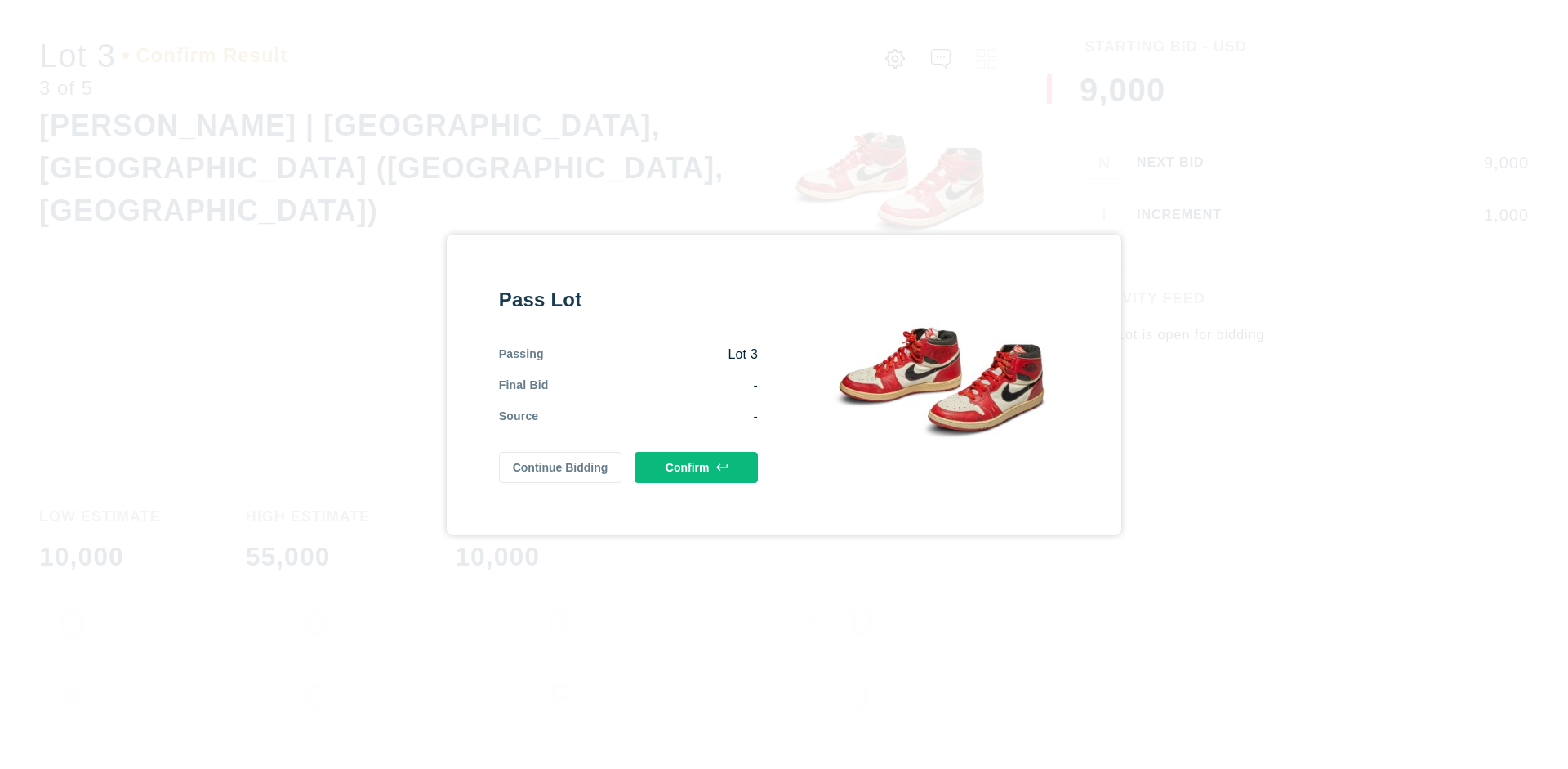
click at [697, 466] on button "Confirm" at bounding box center [696, 467] width 124 height 31
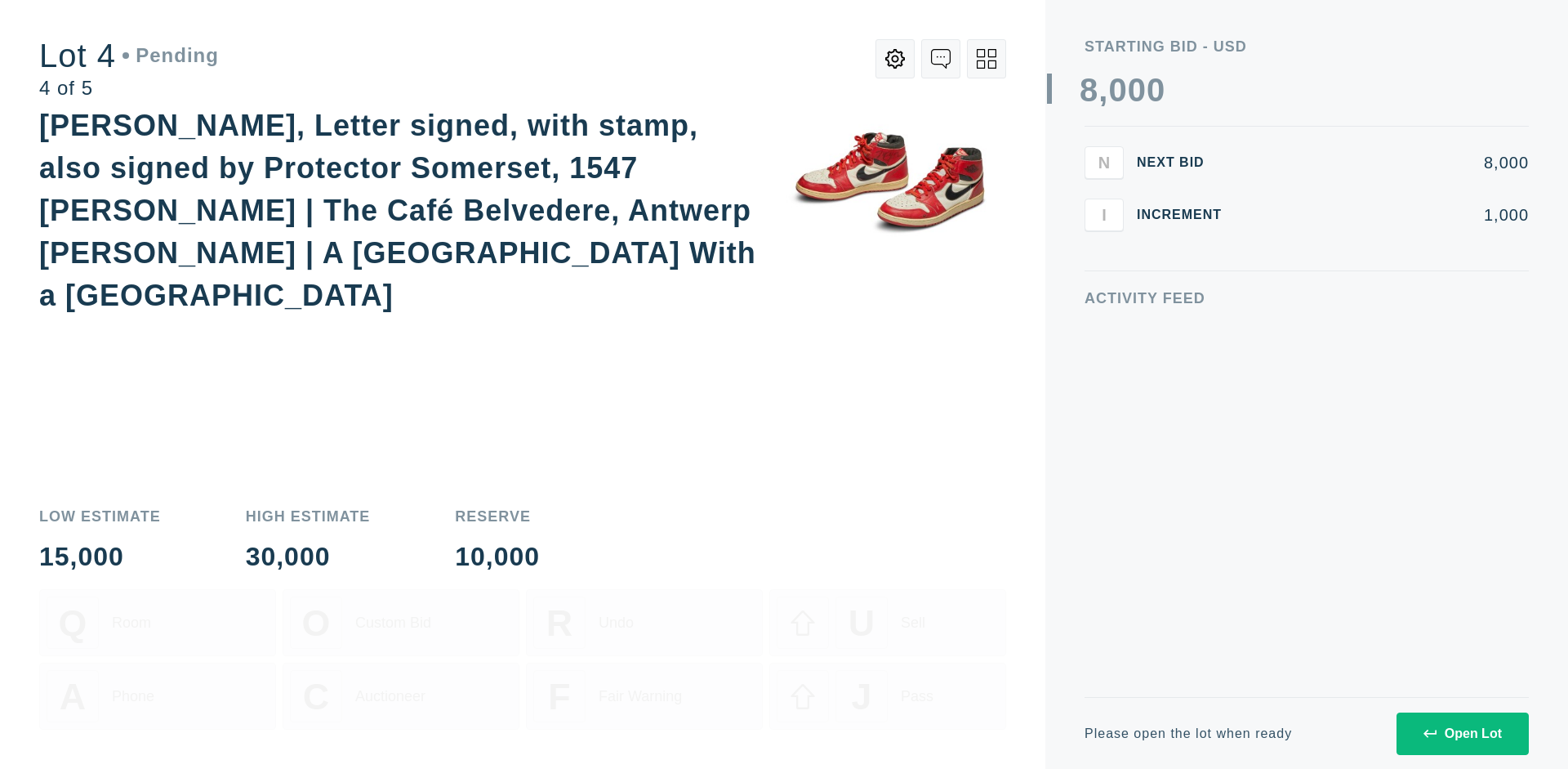
click at [1462, 732] on div "Open Lot" at bounding box center [1463, 734] width 79 height 15
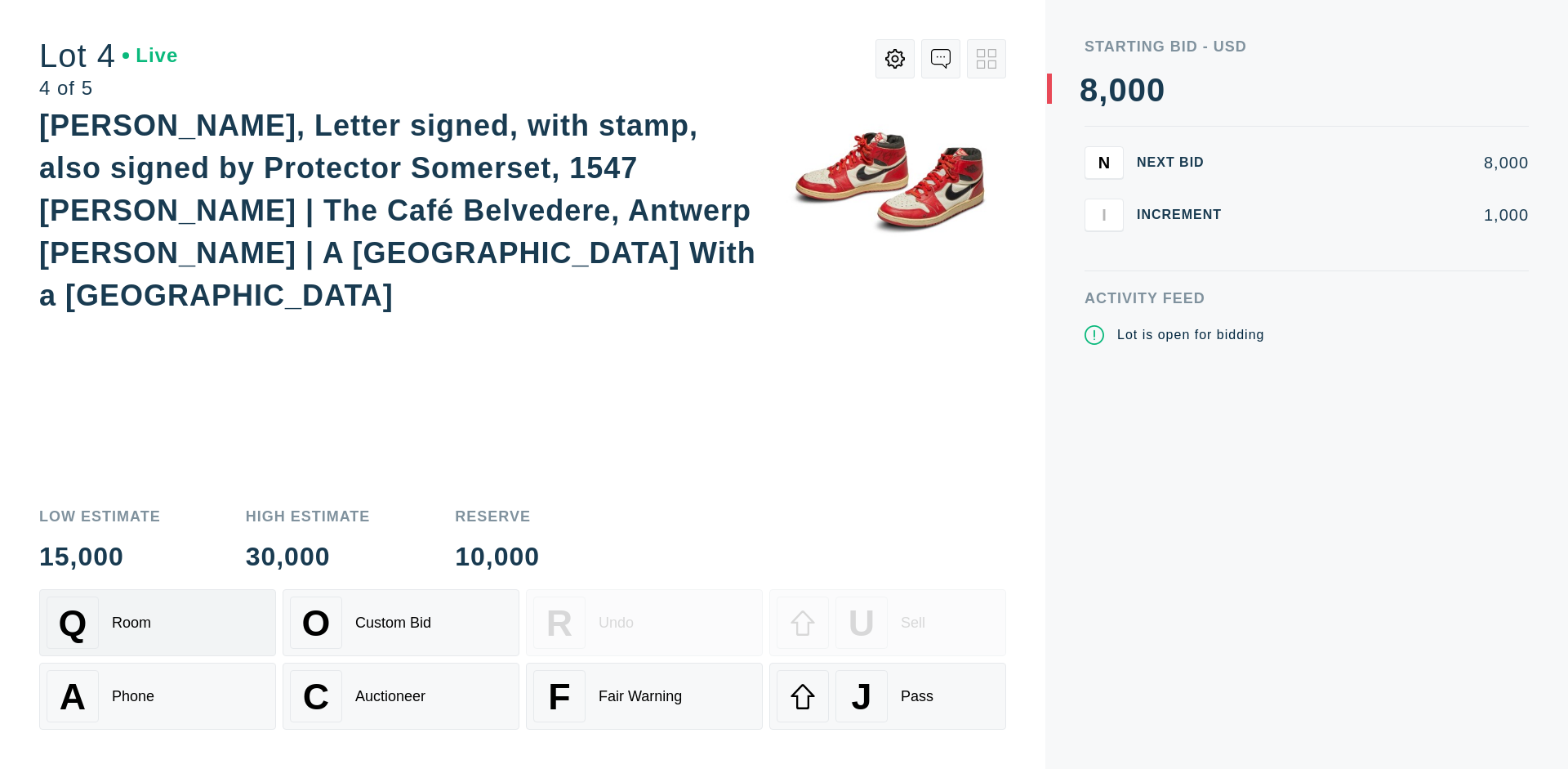
click at [158, 622] on div "Q Room" at bounding box center [158, 622] width 222 height 52
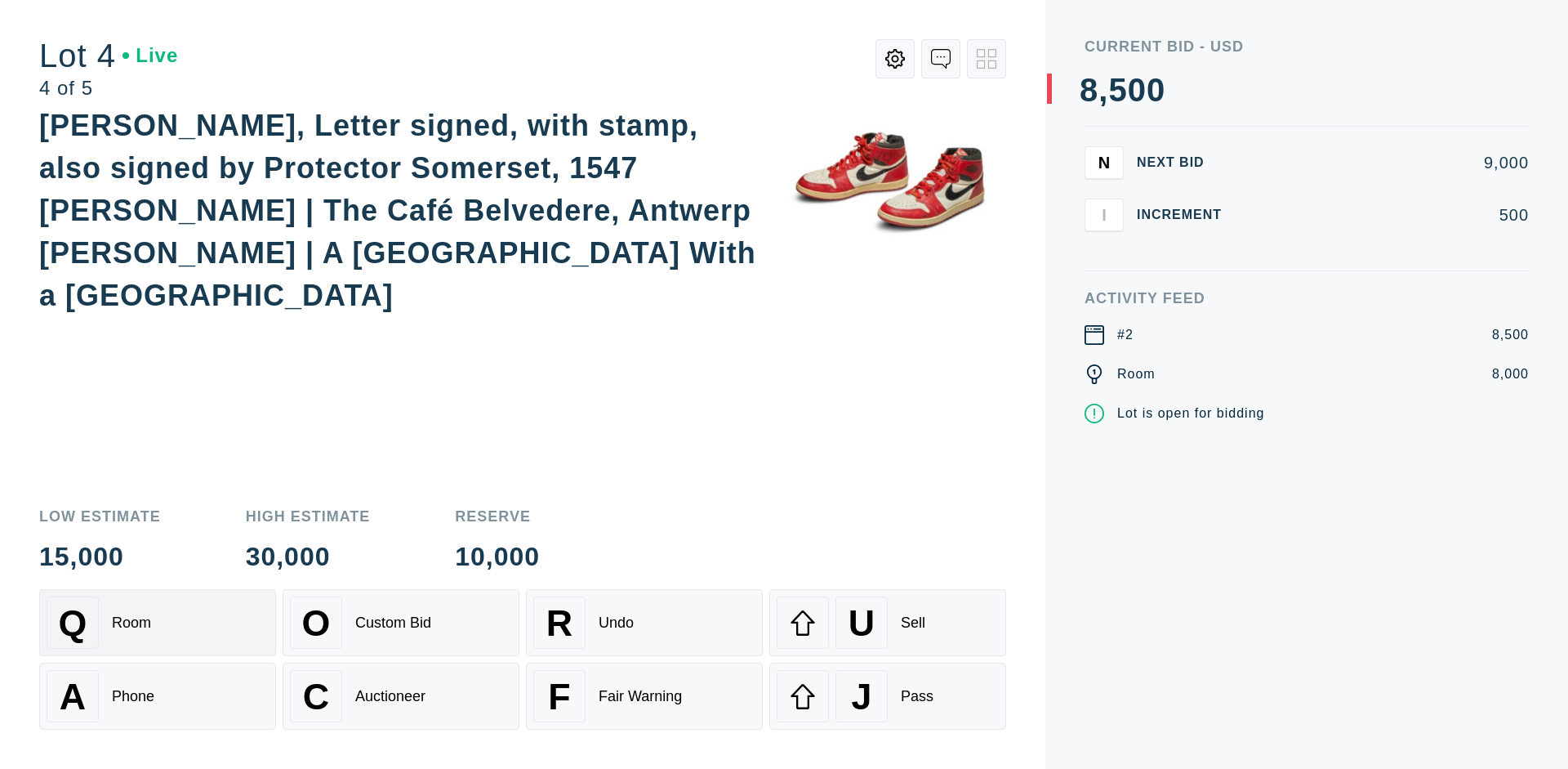
click at [401, 696] on div "Auctioneer" at bounding box center [390, 696] width 70 height 17
click at [888, 696] on div "J Pass" at bounding box center [888, 696] width 222 height 52
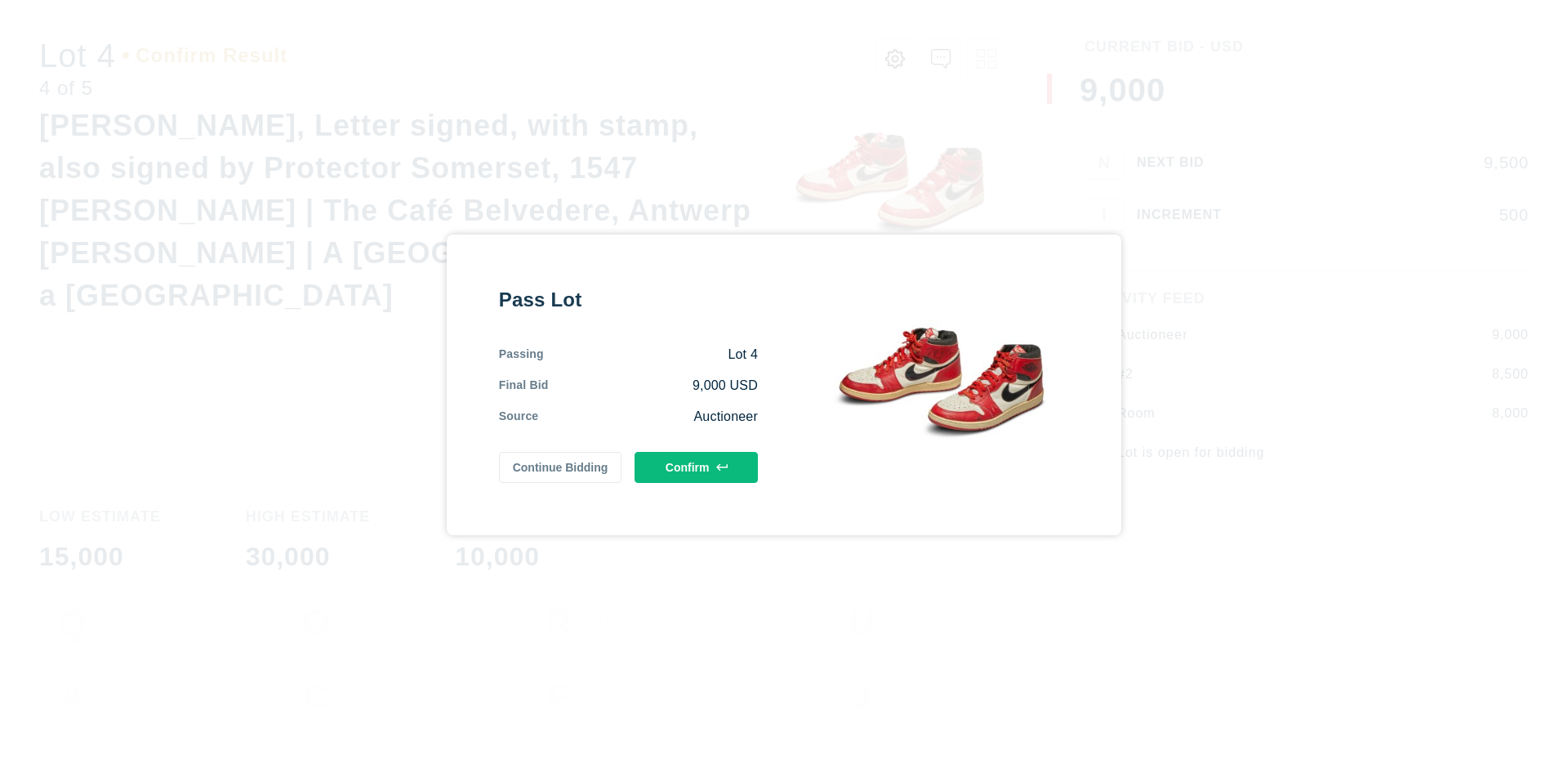
click at [697, 466] on button "Confirm" at bounding box center [696, 467] width 124 height 31
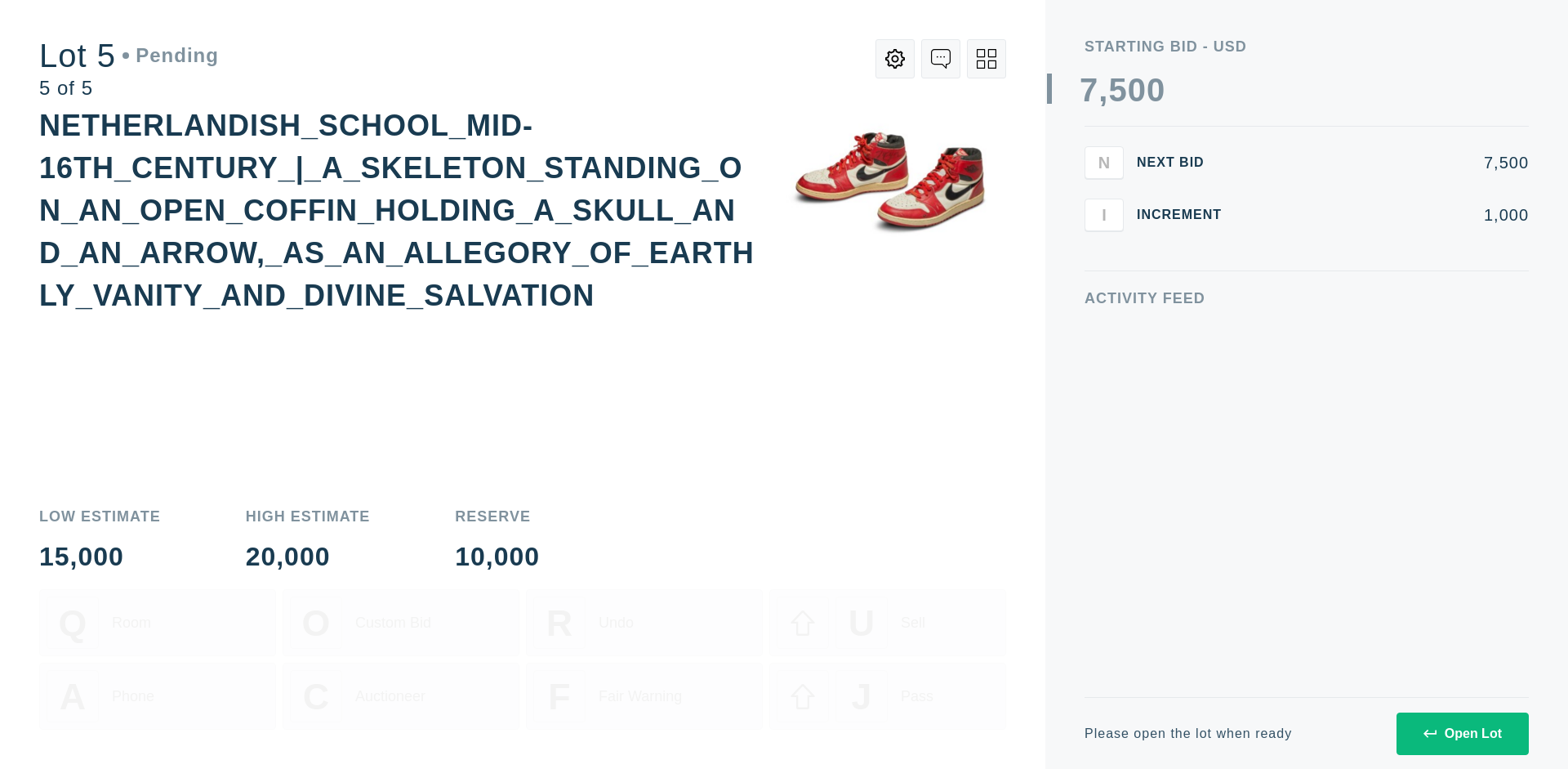
click at [1462, 732] on div "Open Lot" at bounding box center [1463, 734] width 79 height 15
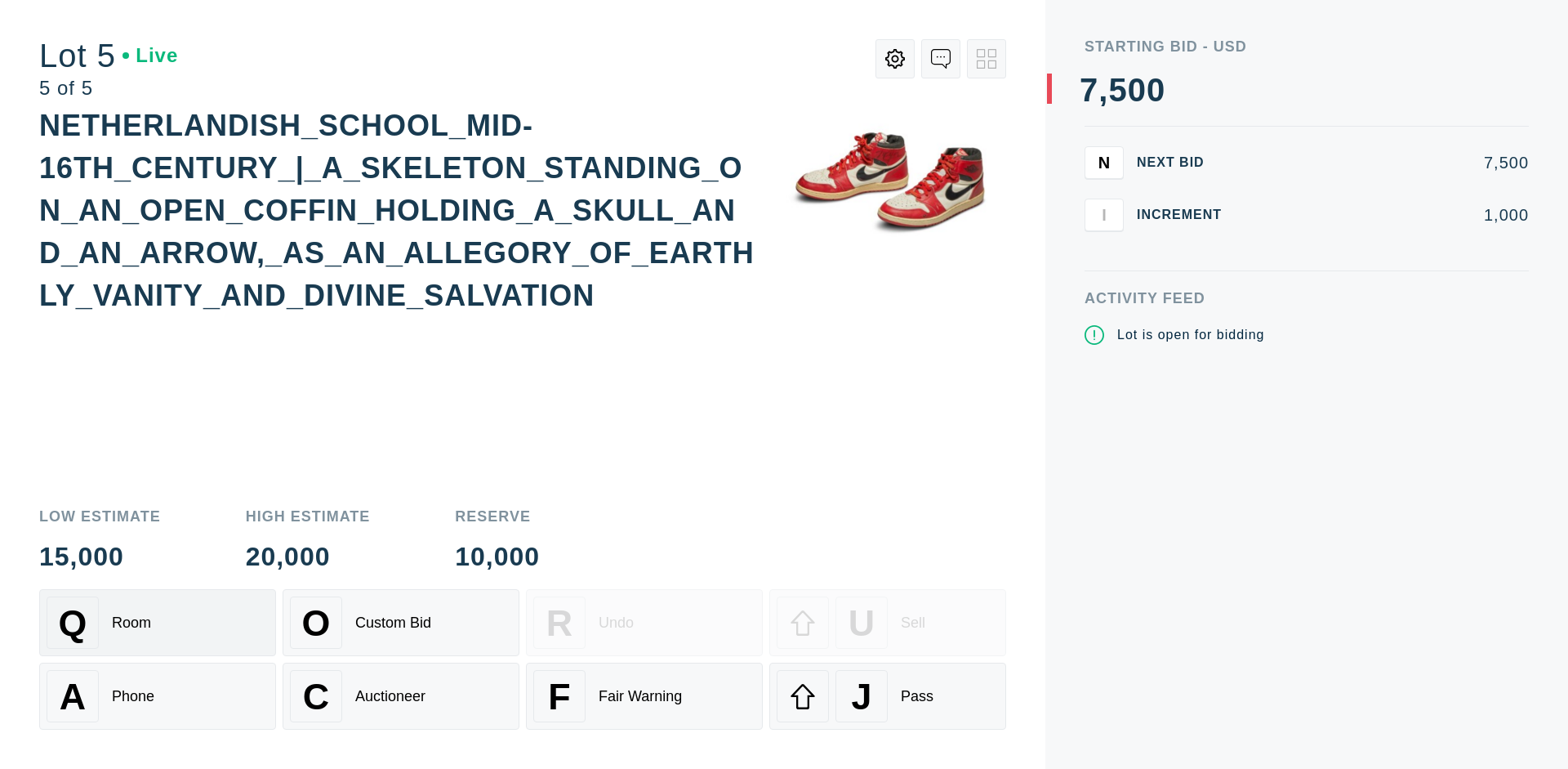
click at [158, 622] on div "Q Room" at bounding box center [158, 622] width 222 height 52
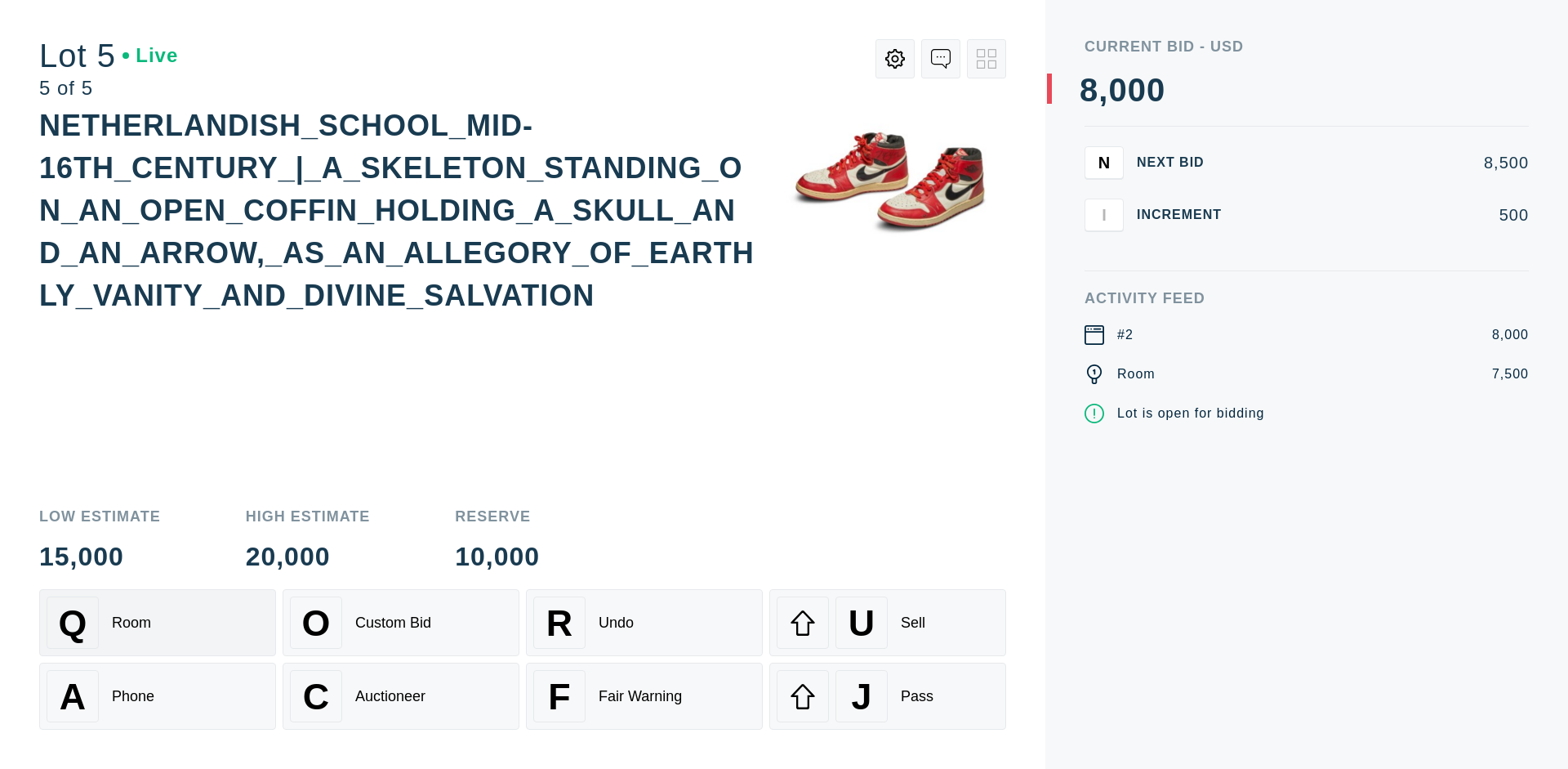
click at [158, 622] on div "Q Room" at bounding box center [158, 622] width 222 height 52
click at [888, 622] on div "U Sell" at bounding box center [888, 622] width 222 height 52
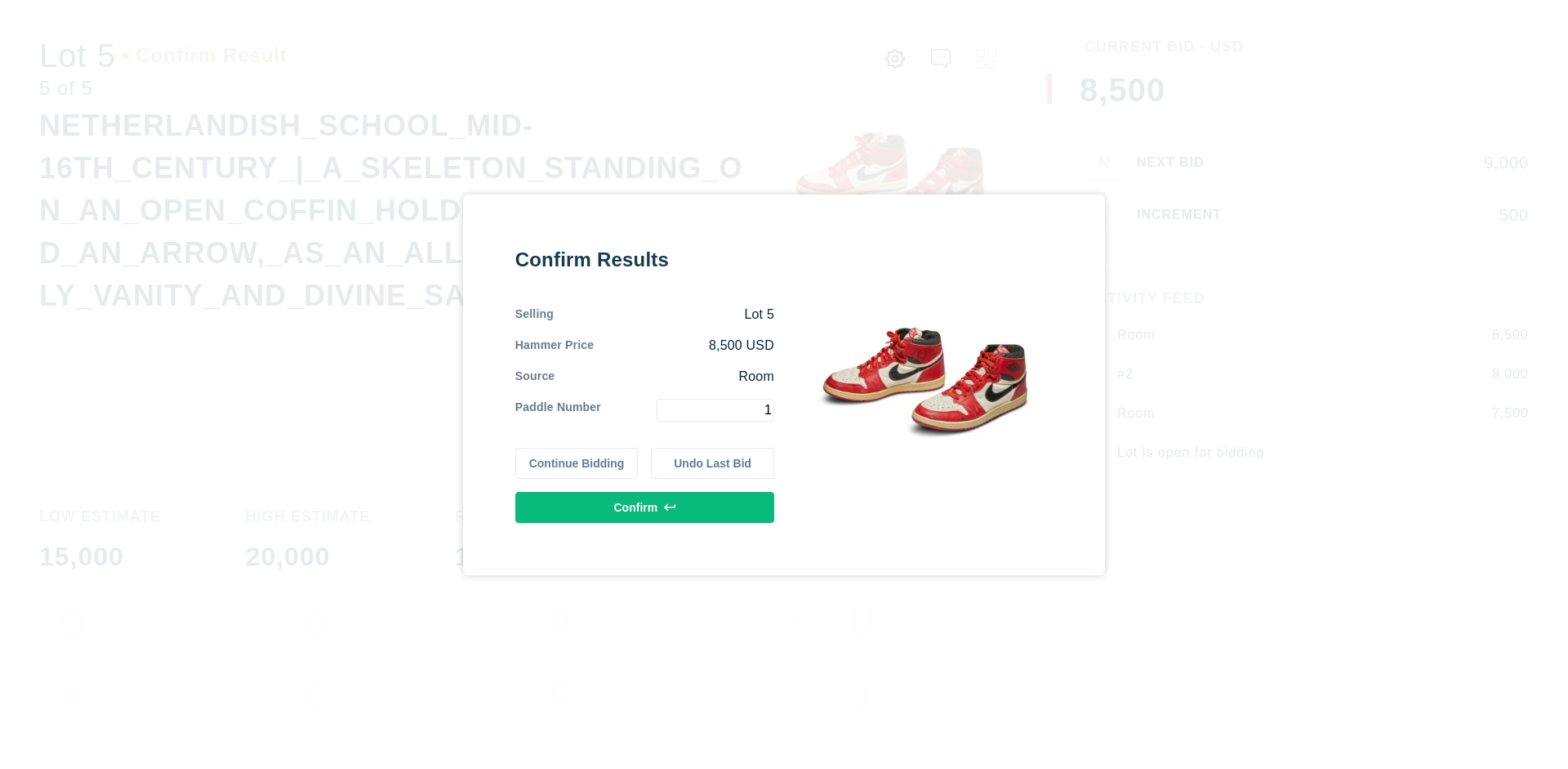
type input "1"
click at [645, 507] on button "Confirm" at bounding box center [644, 507] width 259 height 31
